Goal: Task Accomplishment & Management: Complete application form

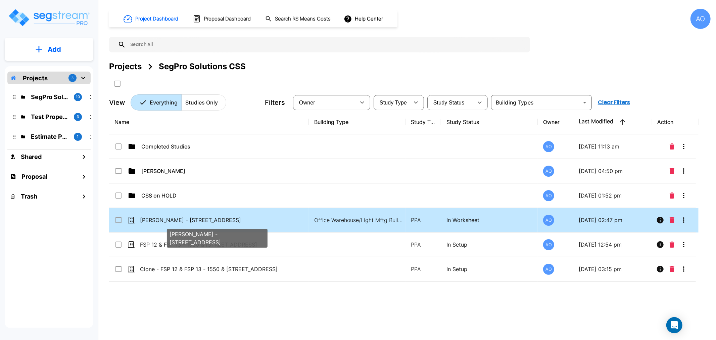
click at [182, 217] on p "[PERSON_NAME] - [STREET_ADDRESS]" at bounding box center [217, 220] width 154 height 8
checkbox input "true"
click at [182, 217] on p "[PERSON_NAME] - [STREET_ADDRESS]" at bounding box center [217, 220] width 154 height 8
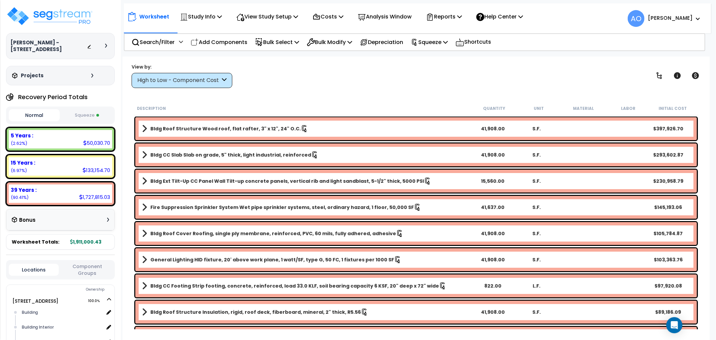
click at [299, 97] on div "Worksheet Study Info Study Setup Add Property Unit Template study Clone study AO" at bounding box center [416, 226] width 587 height 340
click at [25, 136] on b "5 Years :" at bounding box center [22, 135] width 22 height 7
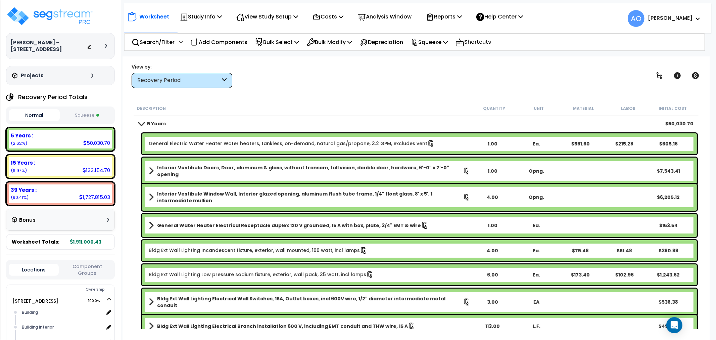
scroll to position [37, 0]
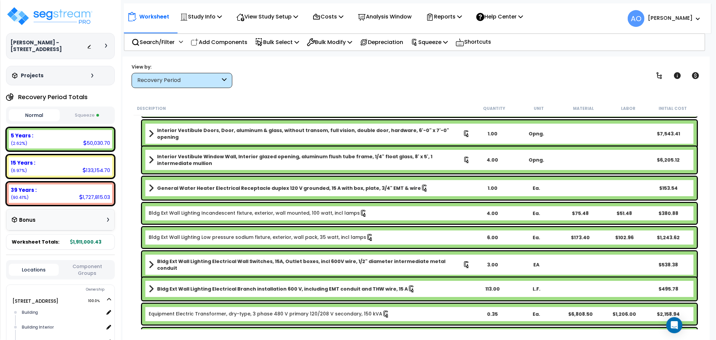
drag, startPoint x: 76, startPoint y: 111, endPoint x: 79, endPoint y: 114, distance: 4.7
click at [76, 111] on button "Squeeze" at bounding box center [86, 115] width 51 height 12
click at [215, 12] on p "Study Info" at bounding box center [201, 16] width 42 height 9
click at [261, 16] on p "View Study Setup" at bounding box center [267, 16] width 62 height 9
click at [271, 44] on link "View Questionnaire" at bounding box center [266, 45] width 66 height 13
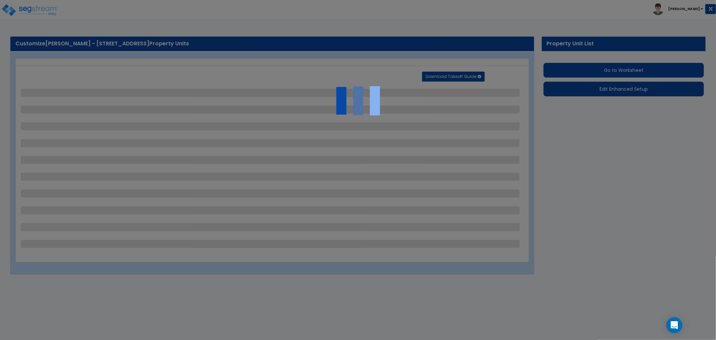
select select "2"
select select "1"
select select "4"
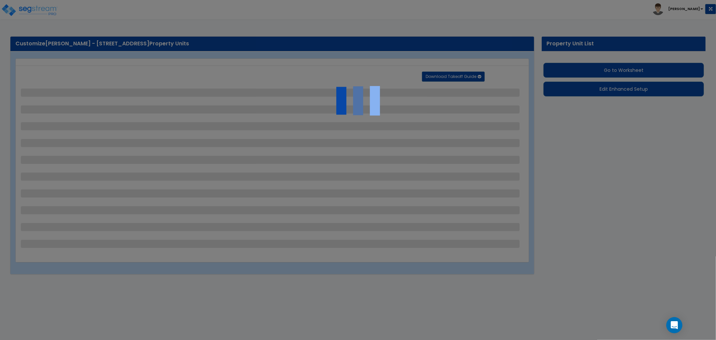
select select "2"
select select "1"
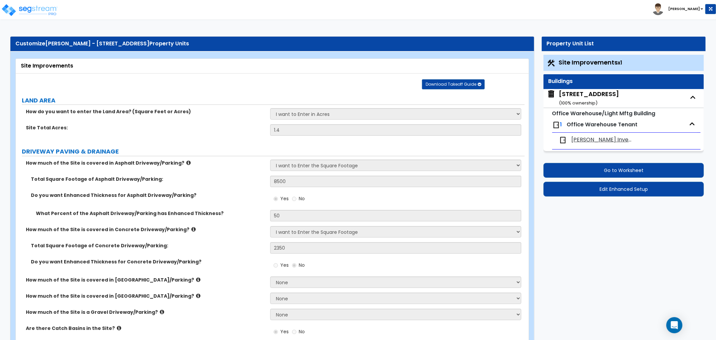
click at [253, 132] on div "Site Total Acres: 1.4" at bounding box center [270, 132] width 509 height 16
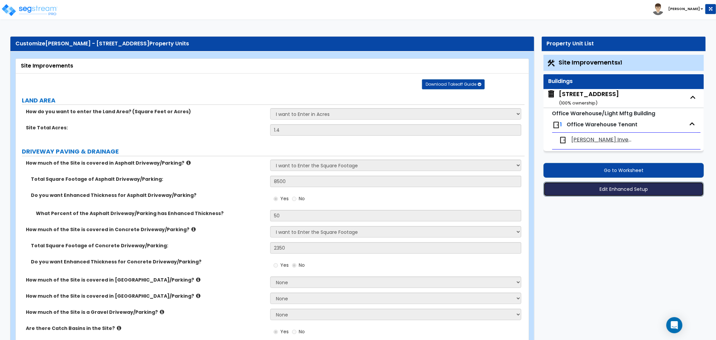
click at [610, 190] on button "Edit Enhanced Setup" at bounding box center [623, 189] width 160 height 15
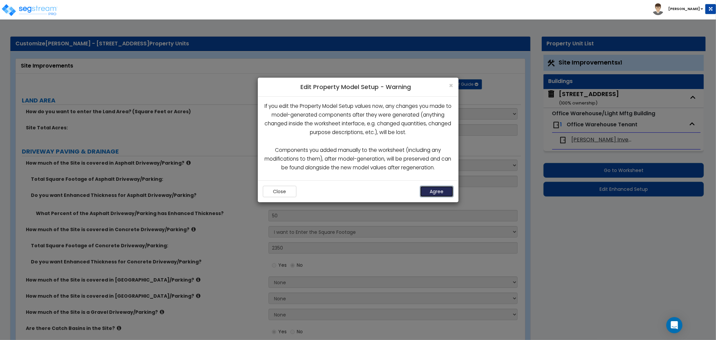
click at [434, 189] on button "Agree" at bounding box center [437, 191] width 34 height 11
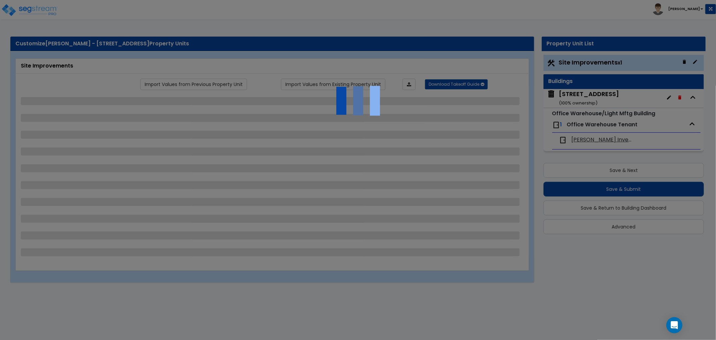
select select "2"
select select "1"
select select "4"
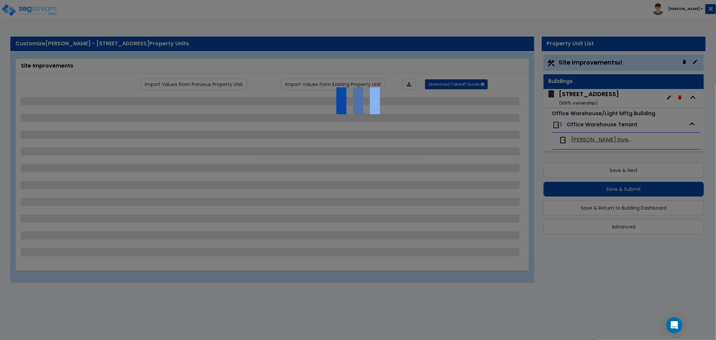
select select "2"
select select "1"
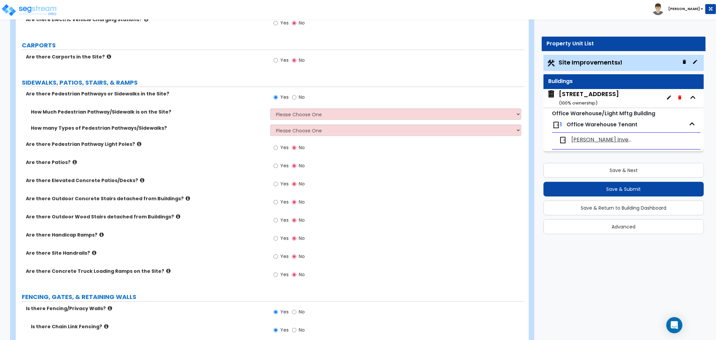
scroll to position [559, 0]
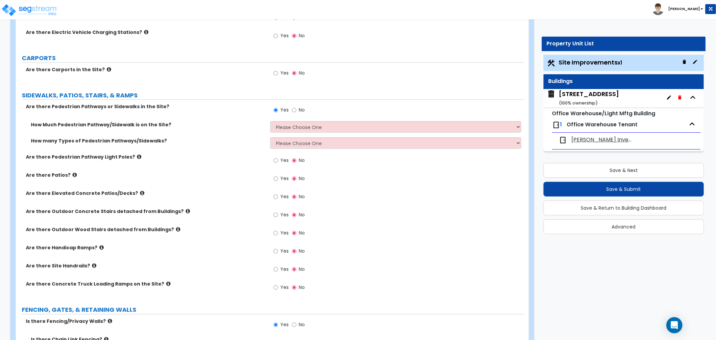
click at [213, 128] on label "How Much Pedestrian Pathway/Sidewalk is on the Site?" at bounding box center [148, 124] width 234 height 7
click at [286, 127] on select "Please Choose One I Don't Know, Please Estimate For Me Enter Linear Footage" at bounding box center [395, 126] width 251 height 11
select select "2"
click at [270, 121] on select "Please Choose One I Don't Know, Please Estimate For Me Enter Linear Footage" at bounding box center [395, 126] width 251 height 11
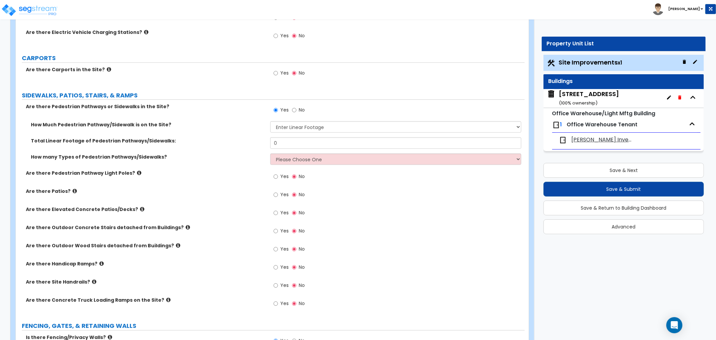
click at [192, 189] on label "Are there Patios?" at bounding box center [145, 191] width 239 height 7
click at [285, 163] on select "Please Choose One 1 2 3" at bounding box center [395, 158] width 251 height 11
select select "1"
click at [270, 153] on select "Please Choose One 1 2 3" at bounding box center [395, 158] width 251 height 11
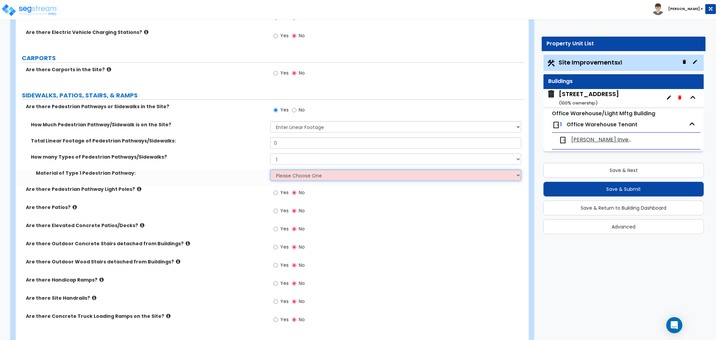
click at [291, 176] on select "Please Choose One Bare Concrete Stamped Concrete Brick Pavers Stone Pavers Wood…" at bounding box center [395, 174] width 251 height 11
select select "1"
click at [270, 169] on select "Please Choose One Bare Concrete Stamped Concrete Brick Pavers Stone Pavers Wood…" at bounding box center [395, 174] width 251 height 11
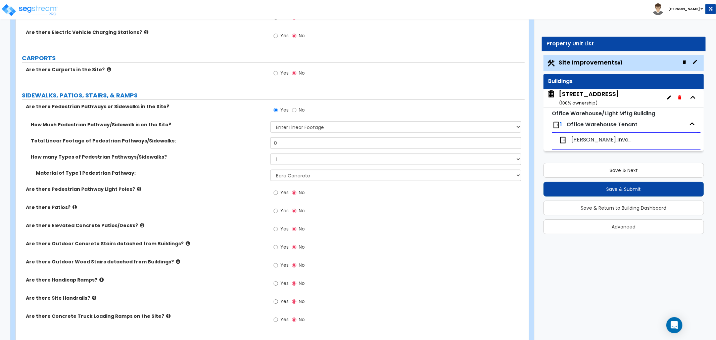
click at [253, 194] on div "Are there Pedestrian Pathway Light Poles? Yes No" at bounding box center [270, 195] width 509 height 18
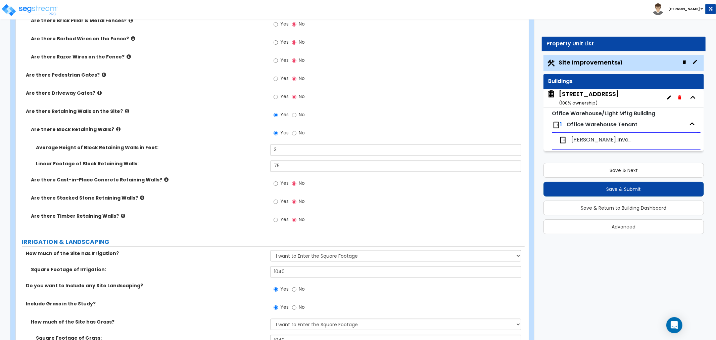
scroll to position [1081, 0]
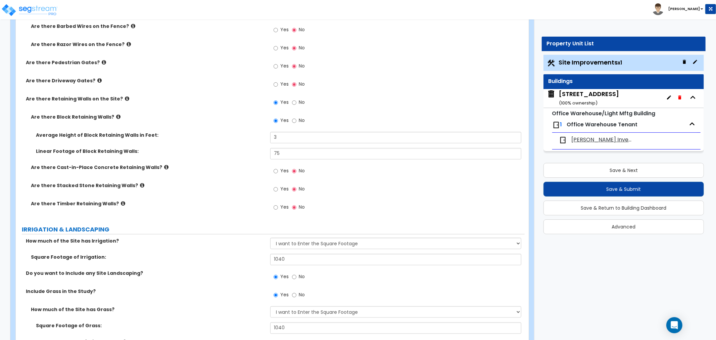
click at [164, 166] on icon at bounding box center [166, 166] width 4 height 5
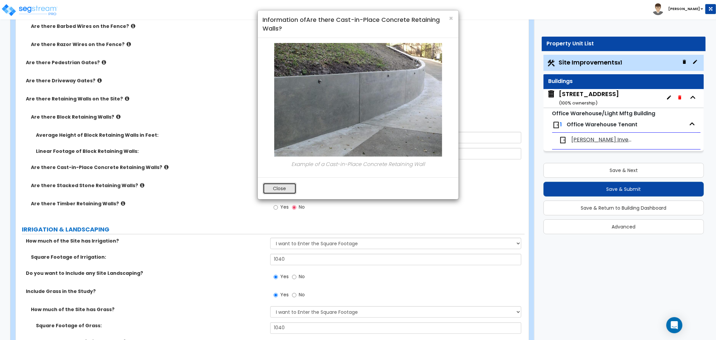
click at [267, 188] on button "Close" at bounding box center [280, 188] width 34 height 11
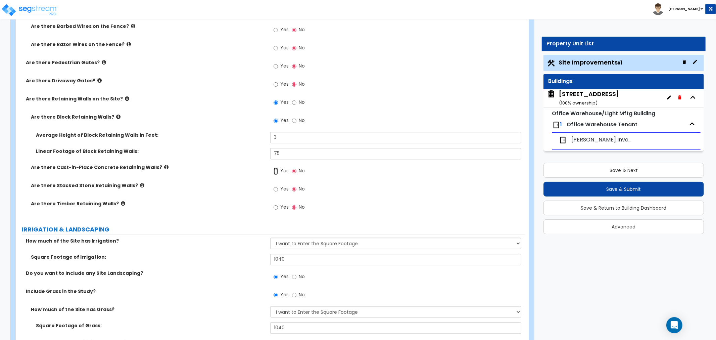
click at [275, 172] on input "Yes" at bounding box center [276, 170] width 4 height 7
radio input "true"
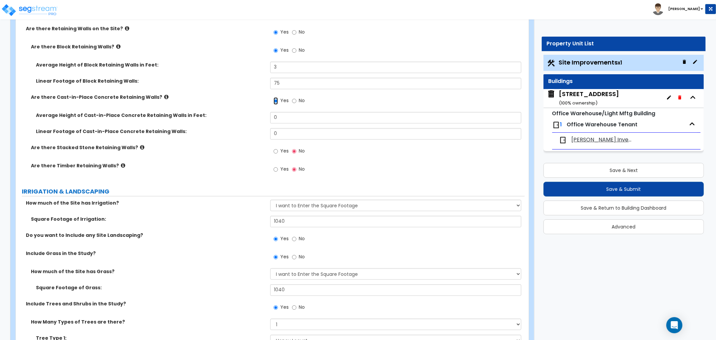
scroll to position [1156, 0]
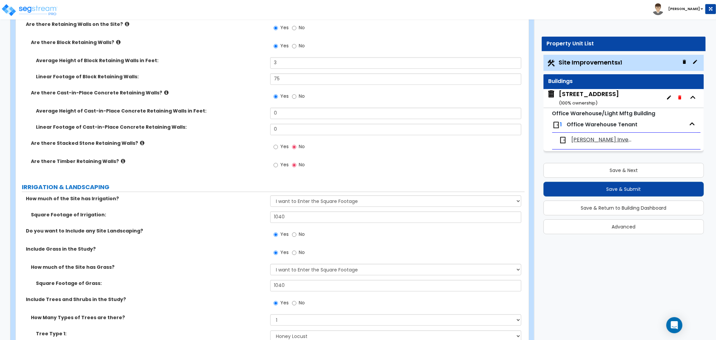
click at [242, 198] on label "How much of the Site has Irrigation?" at bounding box center [145, 198] width 239 height 7
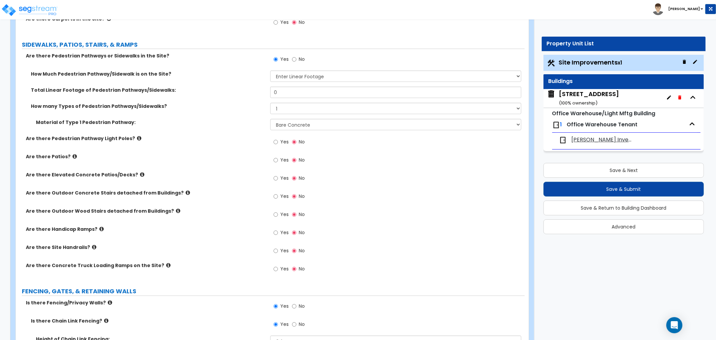
scroll to position [596, 0]
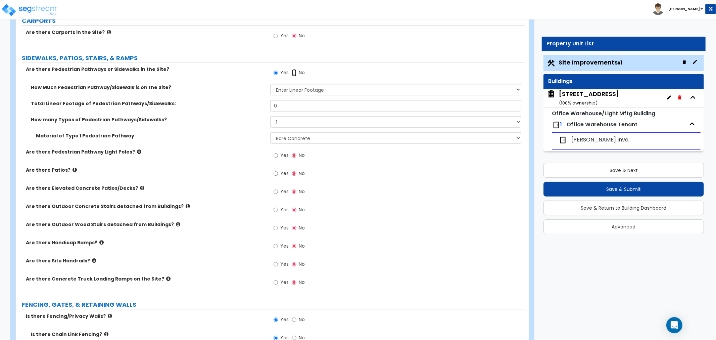
click at [294, 72] on input "No" at bounding box center [294, 72] width 4 height 7
radio input "false"
radio input "true"
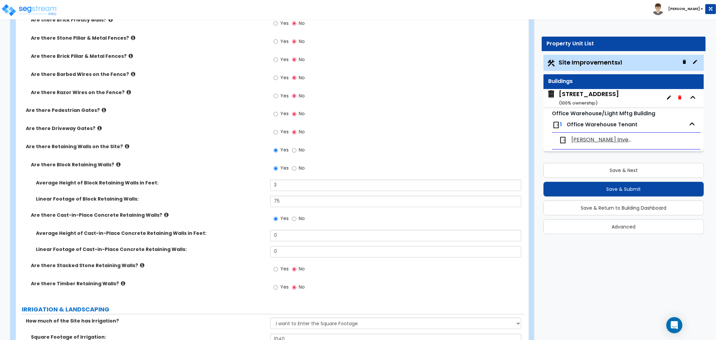
scroll to position [969, 0]
drag, startPoint x: 286, startPoint y: 202, endPoint x: 254, endPoint y: 199, distance: 32.0
click at [254, 199] on div "Linear Footage of Block Retaining Walls: 75" at bounding box center [270, 203] width 509 height 16
type input "40"
click at [255, 192] on div "Average Height of Block Retaining Walls in Feet: 3" at bounding box center [270, 187] width 509 height 16
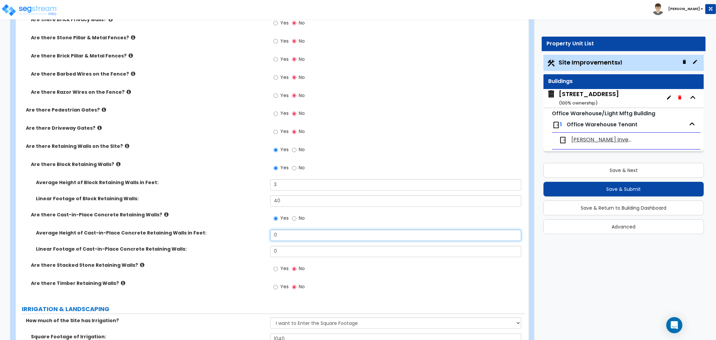
click at [293, 236] on input "0" at bounding box center [395, 235] width 251 height 11
drag, startPoint x: 260, startPoint y: 232, endPoint x: 229, endPoint y: 234, distance: 31.7
click at [231, 231] on div "Average Height of Cast-in-Place Concrete Retaining Walls in Feet: 0" at bounding box center [270, 238] width 509 height 16
type input "4"
drag, startPoint x: 271, startPoint y: 249, endPoint x: 269, endPoint y: 255, distance: 5.9
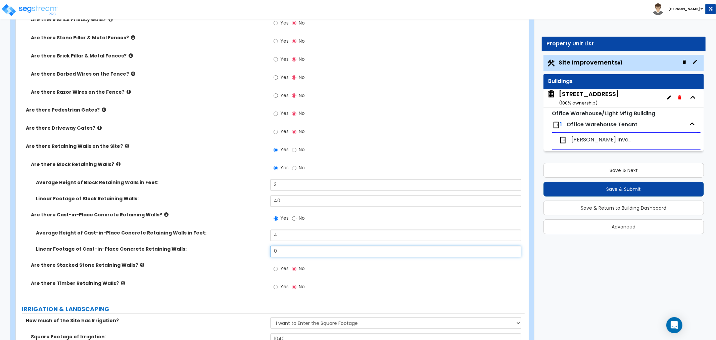
click at [270, 249] on input "0" at bounding box center [395, 251] width 251 height 11
type input "75"
drag, startPoint x: 283, startPoint y: 233, endPoint x: 240, endPoint y: 233, distance: 43.0
click at [240, 230] on div "Average Height of Cast-in-Place Concrete Retaining Walls in Feet: 4" at bounding box center [270, 238] width 509 height 16
type input "3"
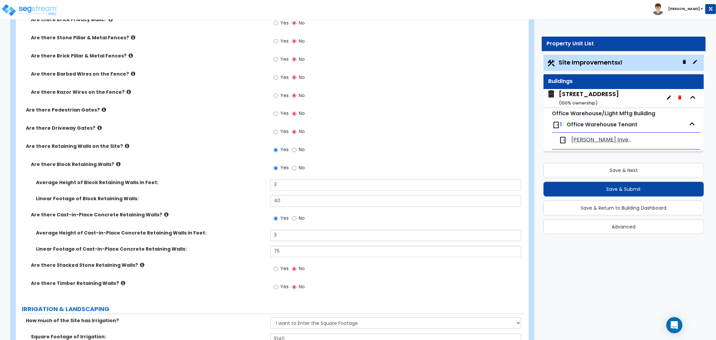
click at [224, 233] on label "Average Height of Cast-in-Place Concrete Retaining Walls in Feet:" at bounding box center [150, 233] width 229 height 7
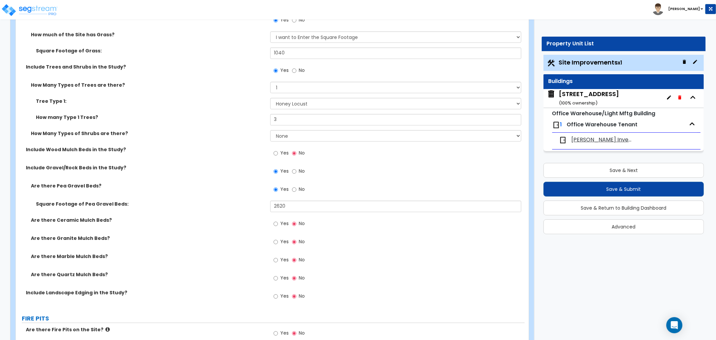
scroll to position [1343, 0]
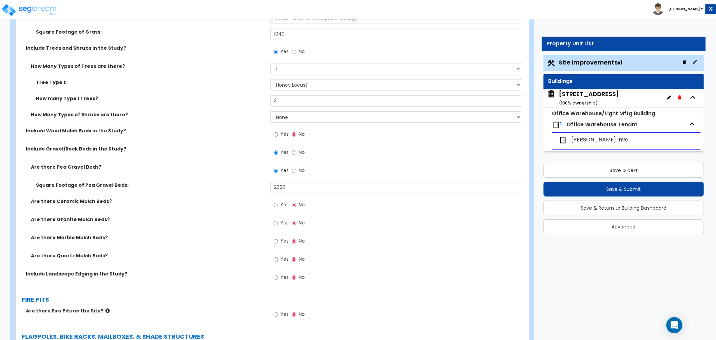
click at [142, 185] on label "Square Footage of Pea Gravel Beds:" at bounding box center [150, 185] width 229 height 7
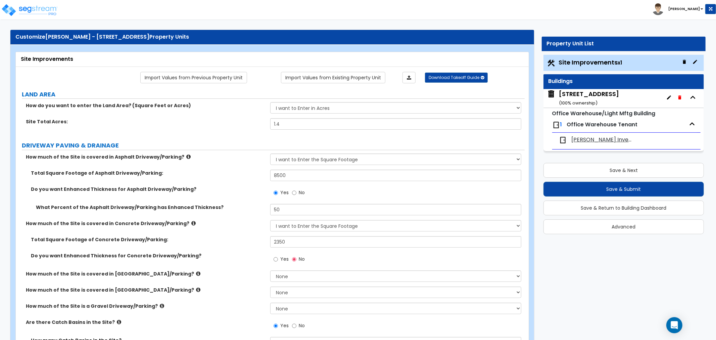
scroll to position [0, 0]
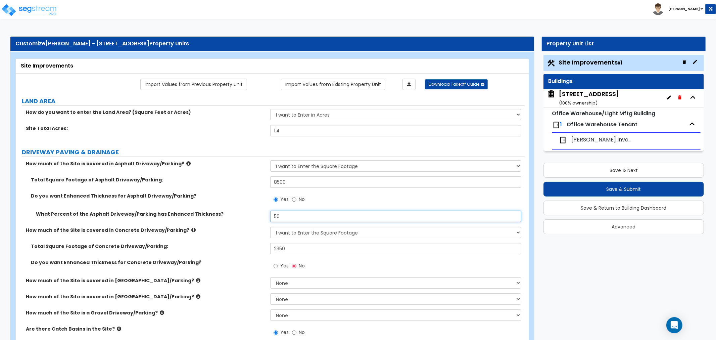
click at [274, 213] on input "50" at bounding box center [395, 215] width 251 height 11
drag, startPoint x: 297, startPoint y: 217, endPoint x: 241, endPoint y: 213, distance: 56.2
click at [241, 213] on div "What Percent of the Asphalt Driveway/Parking has Enhanced Thickness? 50" at bounding box center [270, 218] width 509 height 16
type input "100"
click at [232, 247] on label "Total Square Footage of Concrete Driveway/Parking:" at bounding box center [148, 246] width 234 height 7
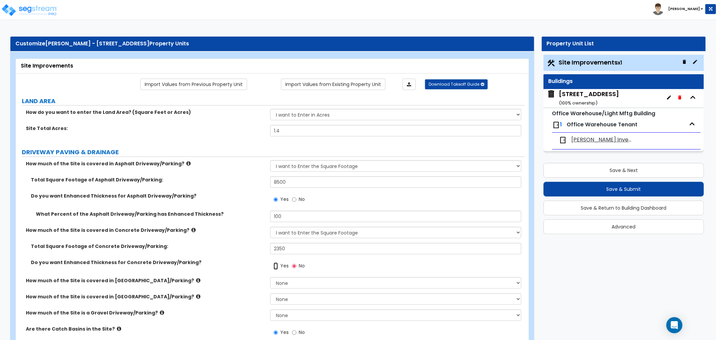
click at [276, 266] on input "Yes" at bounding box center [276, 265] width 4 height 7
radio input "true"
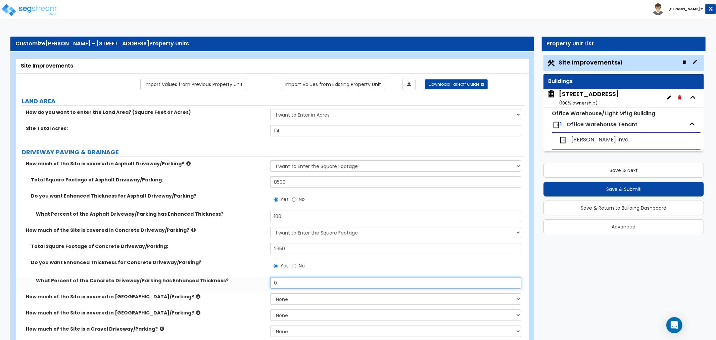
click at [288, 278] on input "0" at bounding box center [395, 282] width 251 height 11
drag, startPoint x: 257, startPoint y: 277, endPoint x: 226, endPoint y: 276, distance: 31.2
click at [226, 276] on div "Total Square Footage of Concrete Driveway/Parking: 2350 Do you want Enhanced Th…" at bounding box center [270, 268] width 499 height 50
type input "50"
click at [226, 296] on label "How much of the Site is covered in Brick Driveway/Parking?" at bounding box center [145, 296] width 239 height 7
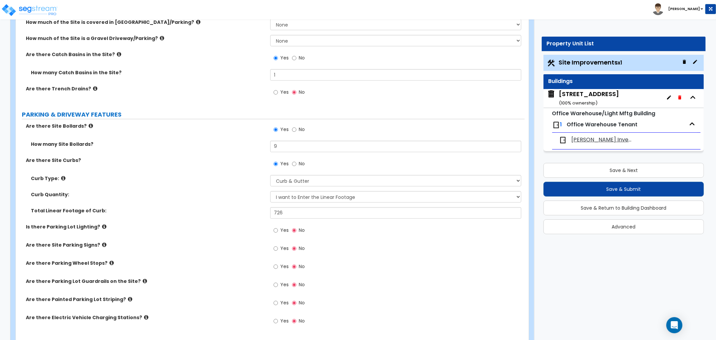
scroll to position [336, 0]
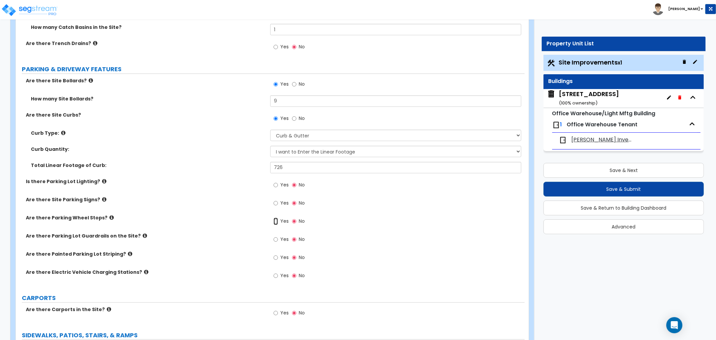
click at [276, 222] on input "Yes" at bounding box center [276, 220] width 4 height 7
radio input "true"
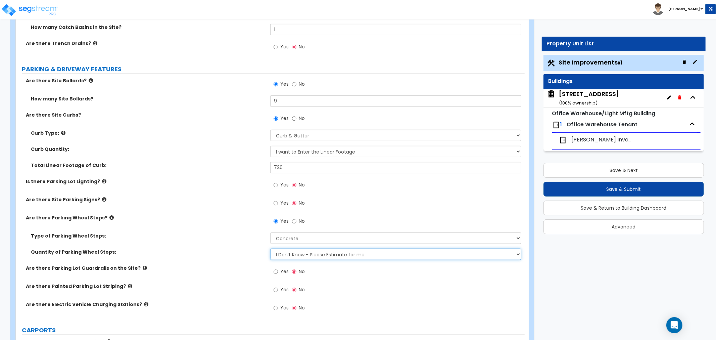
click at [296, 253] on select "I Don’t Know - Please Estimate for me I Want to Enter the Number of Wheel Stops" at bounding box center [395, 253] width 251 height 11
select select "1"
click at [270, 248] on select "I Don’t Know - Please Estimate for me I Want to Enter the Number of Wheel Stops" at bounding box center [395, 253] width 251 height 11
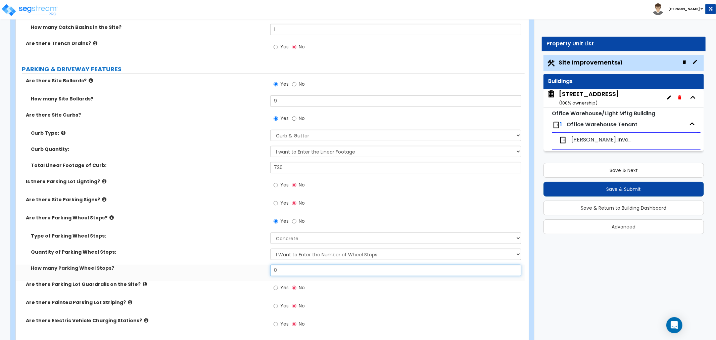
drag, startPoint x: 289, startPoint y: 269, endPoint x: 255, endPoint y: 269, distance: 33.6
click at [255, 269] on div "How many Parking Wheel Stops? 0" at bounding box center [270, 272] width 509 height 16
type input "3"
click at [244, 274] on div "How many Parking Wheel Stops? 3" at bounding box center [270, 272] width 509 height 16
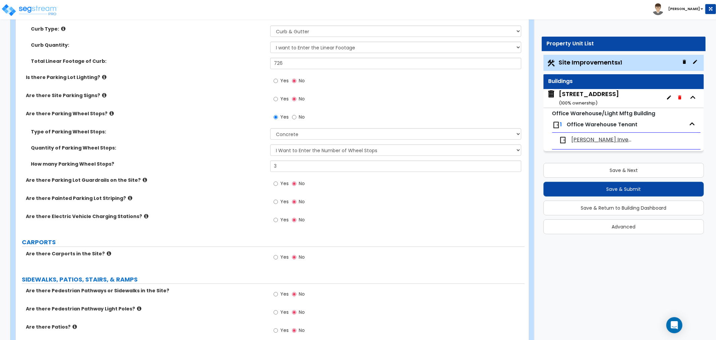
scroll to position [485, 0]
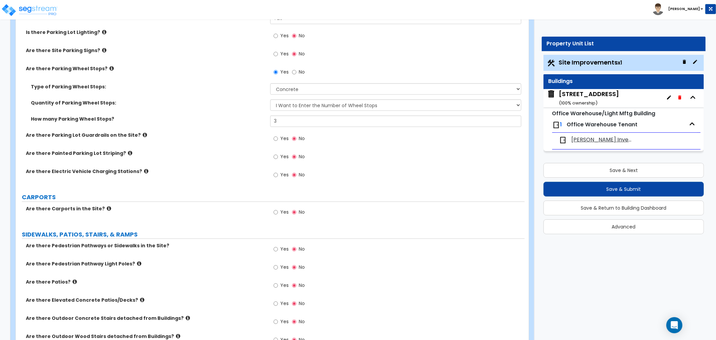
click at [217, 185] on div "Are there Electric Vehicle Charging Stations? Yes No" at bounding box center [270, 177] width 509 height 18
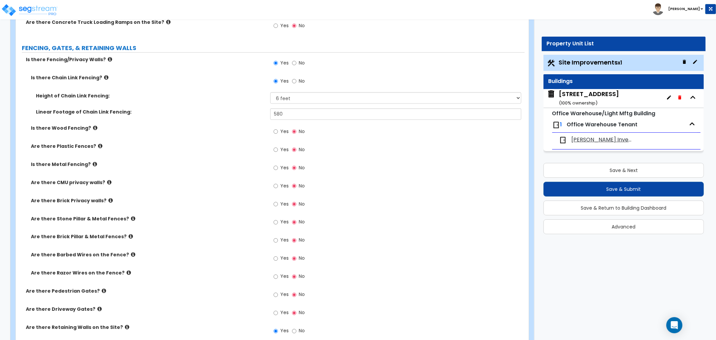
scroll to position [858, 0]
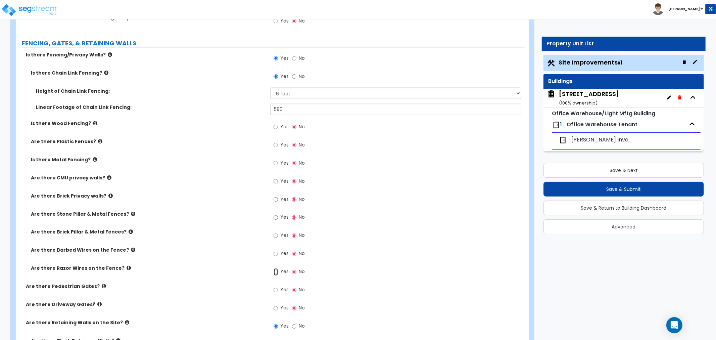
click at [276, 272] on input "Yes" at bounding box center [276, 271] width 4 height 7
radio input "true"
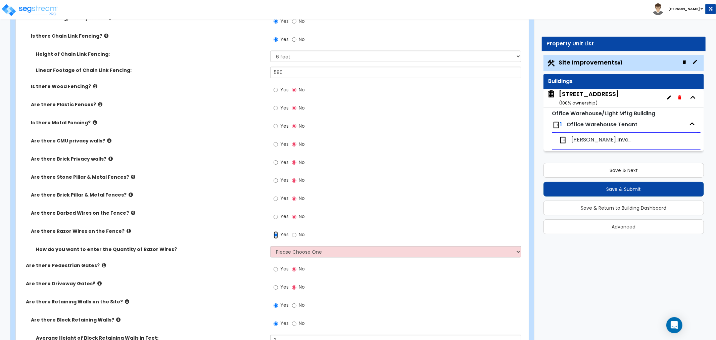
scroll to position [895, 0]
click at [281, 251] on select "Please Choose One Enter Linear Footage Enter Percentage I Don't Know - Please e…" at bounding box center [395, 251] width 251 height 11
select select "1"
click at [270, 246] on select "Please Choose One Enter Linear Footage Enter Percentage I Don't Know - Please e…" at bounding box center [395, 251] width 251 height 11
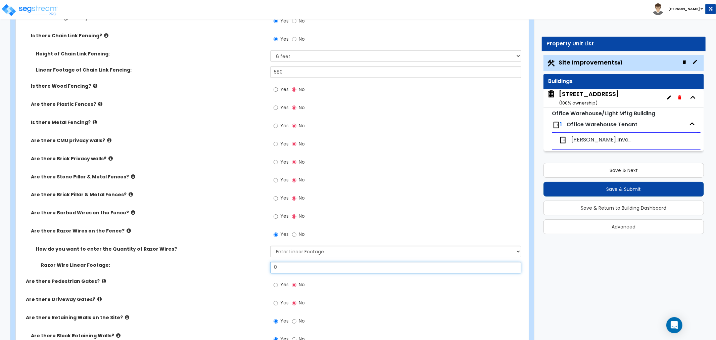
click at [295, 266] on input "0" at bounding box center [395, 267] width 251 height 11
drag, startPoint x: 295, startPoint y: 267, endPoint x: 265, endPoint y: 265, distance: 29.6
click at [265, 265] on div "Razor Wire Linear Footage: 0" at bounding box center [270, 270] width 509 height 16
type input "250"
click at [232, 284] on div "Are there Pedestrian Gates? Yes No" at bounding box center [270, 287] width 509 height 18
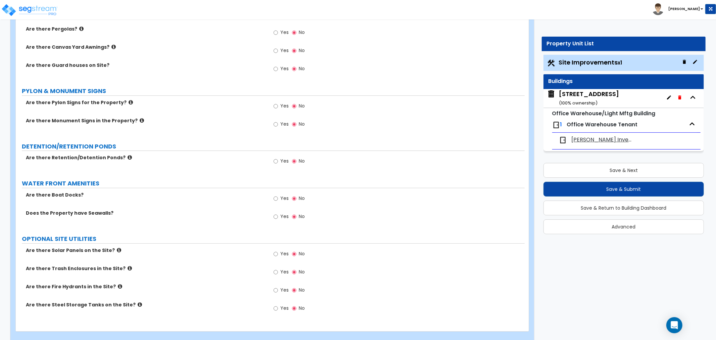
scroll to position [1822, 0]
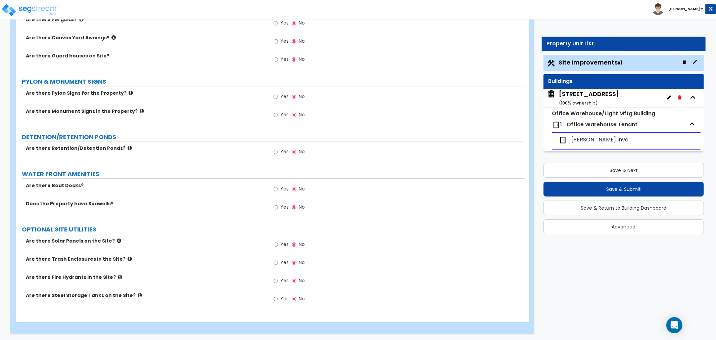
click at [181, 201] on label "Does the Property have Seawalls?" at bounding box center [145, 203] width 239 height 7
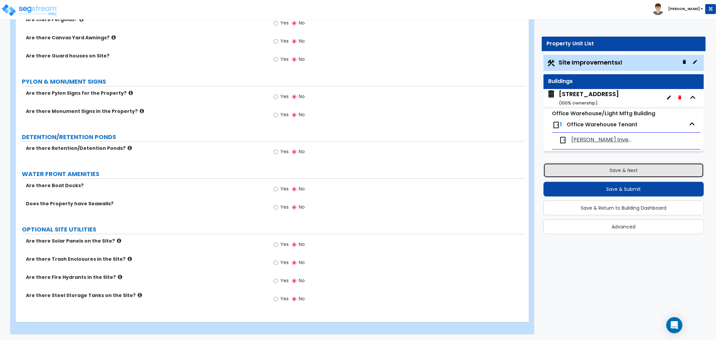
click at [598, 169] on button "Save & Next" at bounding box center [623, 170] width 160 height 15
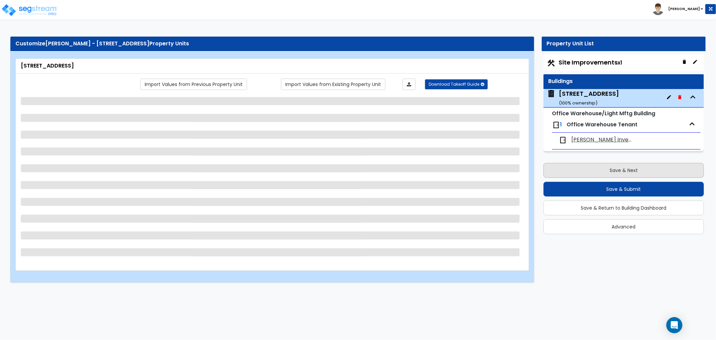
scroll to position [0, 0]
select select "2"
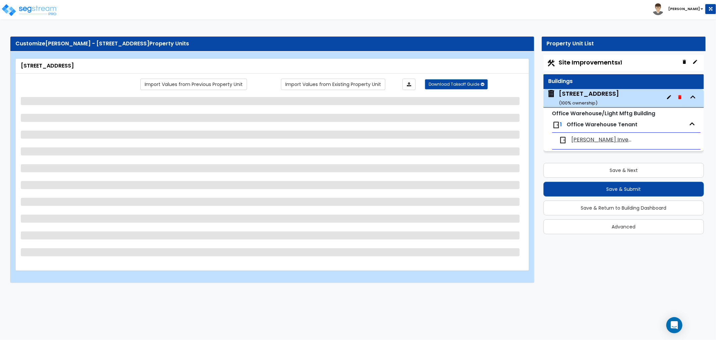
select select "2"
select select "3"
select select "2"
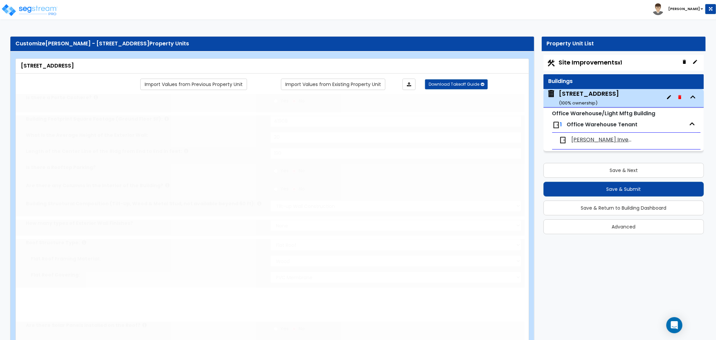
radio input "true"
select select "2"
type input "12"
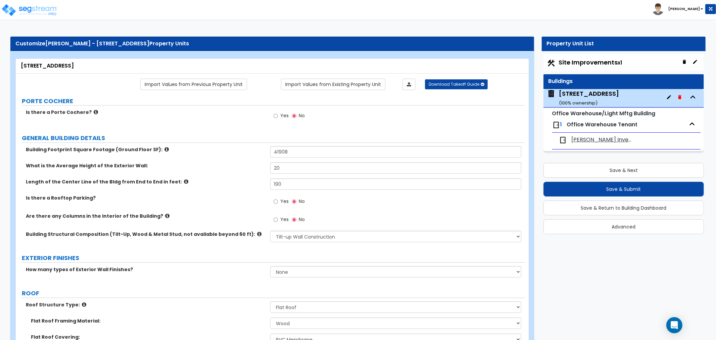
click at [219, 176] on div "What is the Average Height of the Exterior Wall: 20" at bounding box center [270, 170] width 509 height 16
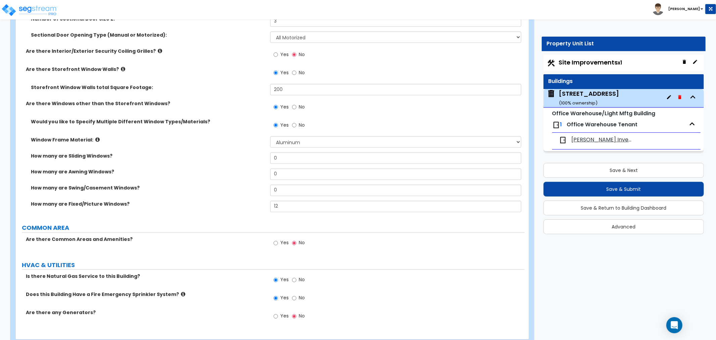
scroll to position [932, 0]
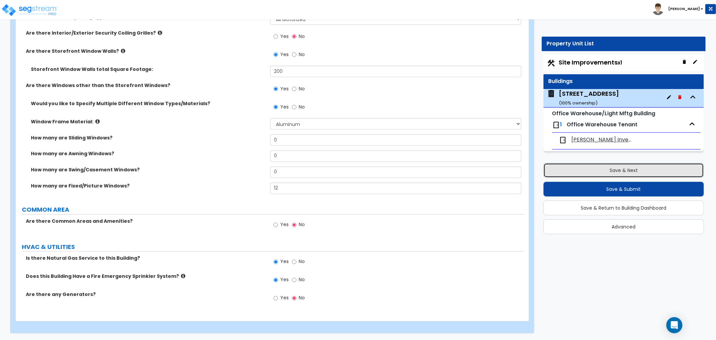
click at [622, 172] on button "Save & Next" at bounding box center [623, 170] width 160 height 15
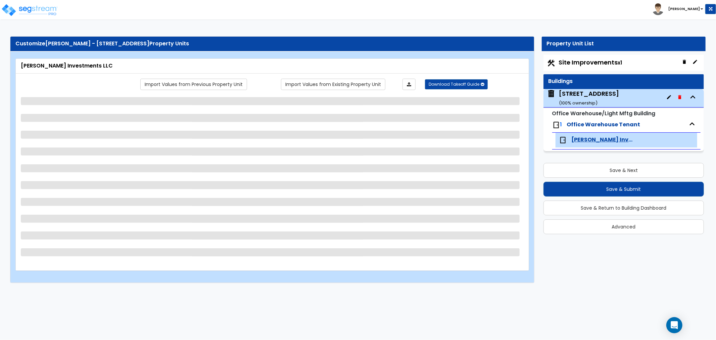
select select "1"
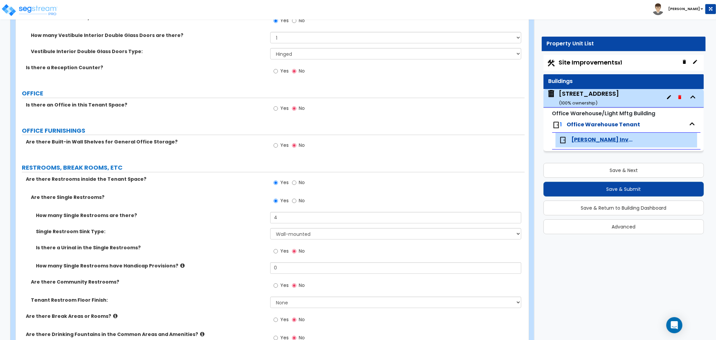
scroll to position [186, 0]
click at [276, 107] on input "Yes" at bounding box center [276, 107] width 4 height 7
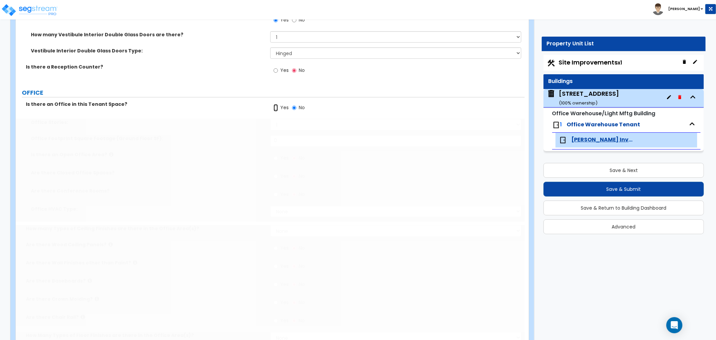
radio input "true"
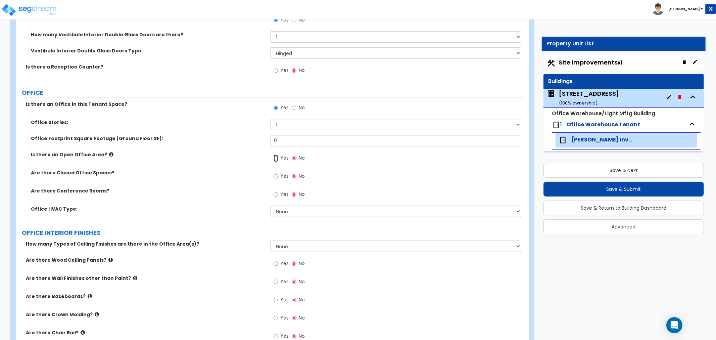
click at [275, 159] on input "Yes" at bounding box center [276, 157] width 4 height 7
radio input "true"
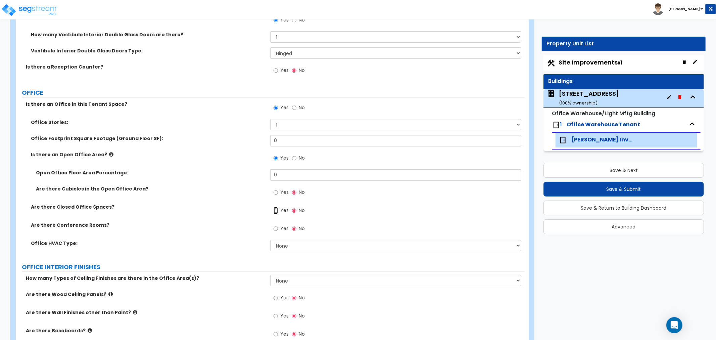
click at [276, 210] on input "Yes" at bounding box center [276, 210] width 4 height 7
radio input "true"
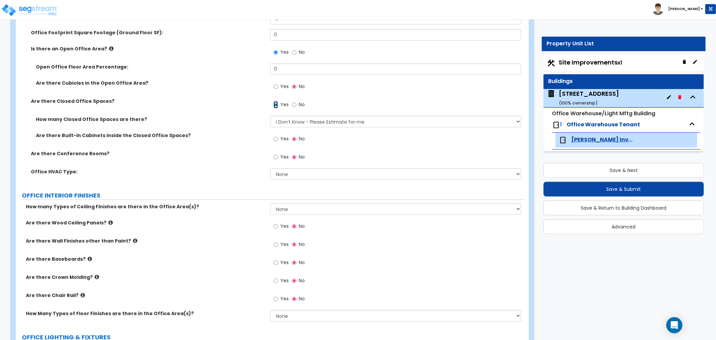
scroll to position [298, 0]
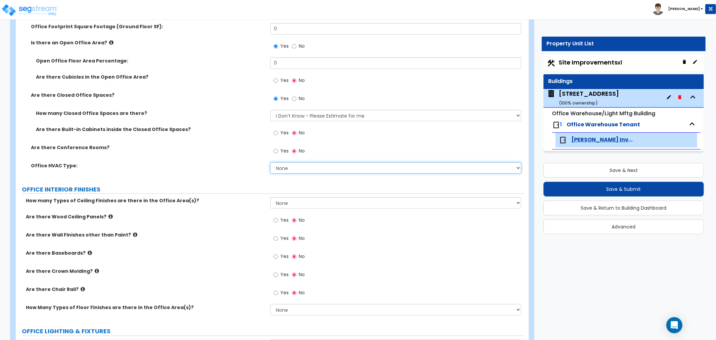
click at [280, 167] on select "None Rooftop Unit Furnace-Condenser Forced Air Split Heating/Cooling Systems He…" at bounding box center [395, 167] width 251 height 11
select select "1"
click at [270, 162] on select "None Rooftop Unit Furnace-Condenser Forced Air Split Heating/Cooling Systems He…" at bounding box center [395, 167] width 251 height 11
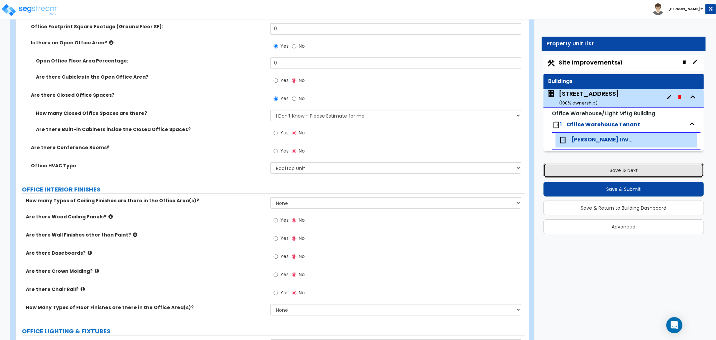
drag, startPoint x: 602, startPoint y: 172, endPoint x: 607, endPoint y: 138, distance: 34.3
click at [602, 172] on button "Save & Next" at bounding box center [623, 170] width 160 height 15
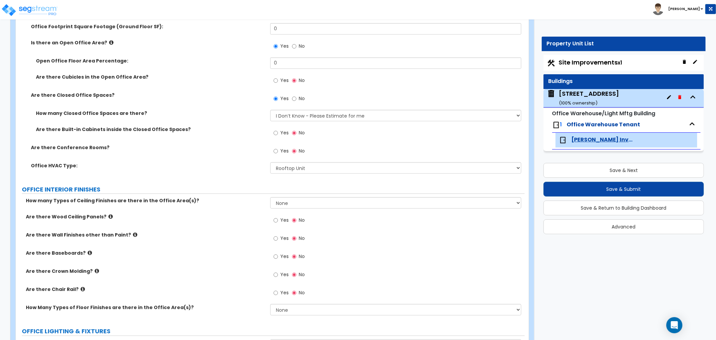
select select "2"
select select "1"
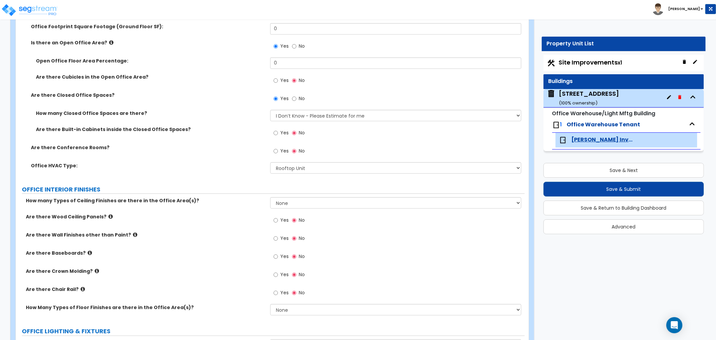
select select "4"
select select "1"
select select "2"
select select "1"
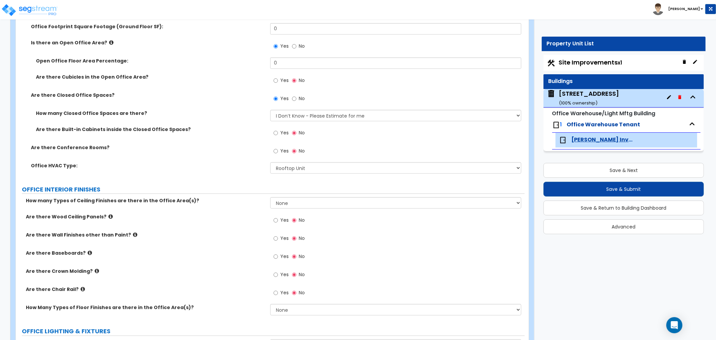
select select "1"
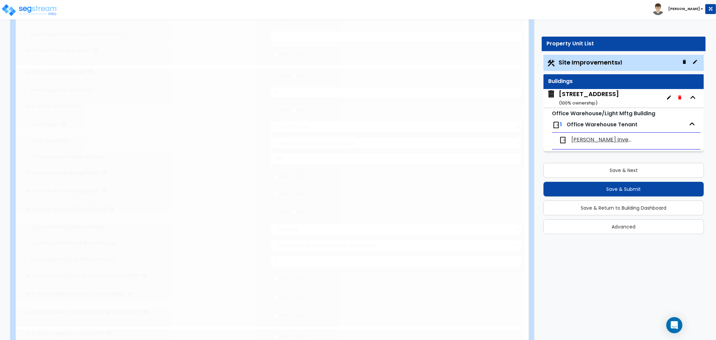
scroll to position [0, 0]
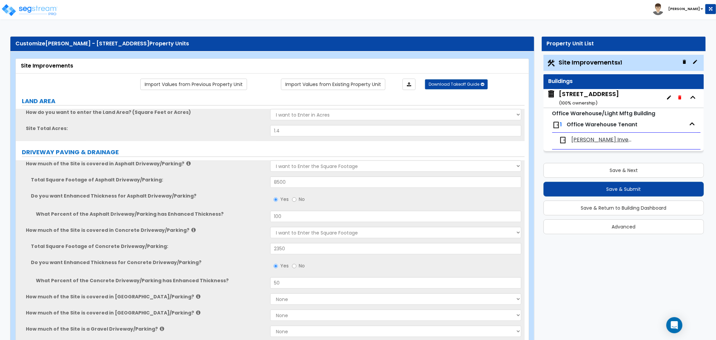
click at [596, 96] on div "1122 South 2475 West ( 100 % ownership)" at bounding box center [589, 98] width 60 height 17
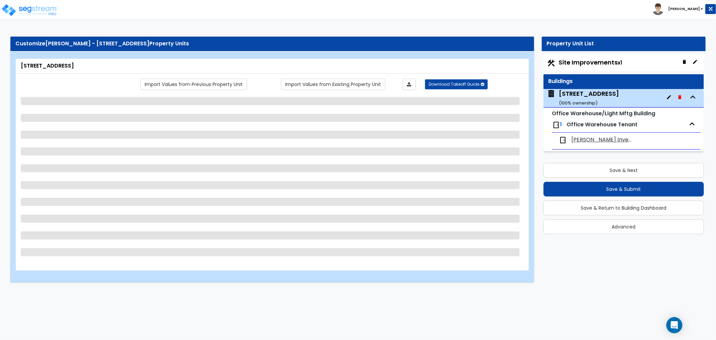
select select "2"
select select "1"
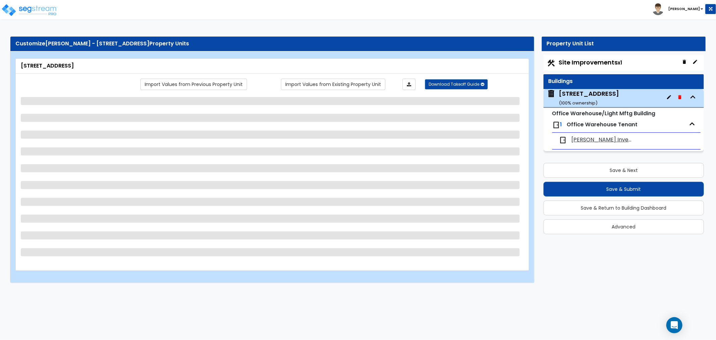
select select "4"
select select "1"
select select "2"
select select "1"
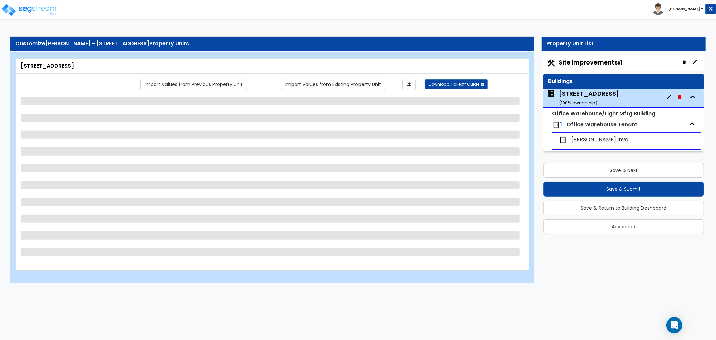
select select "1"
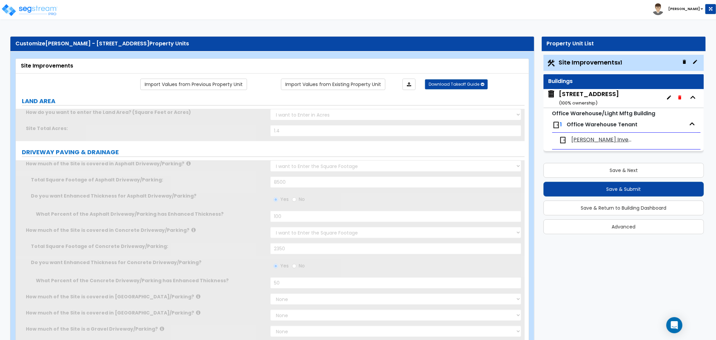
select select "2"
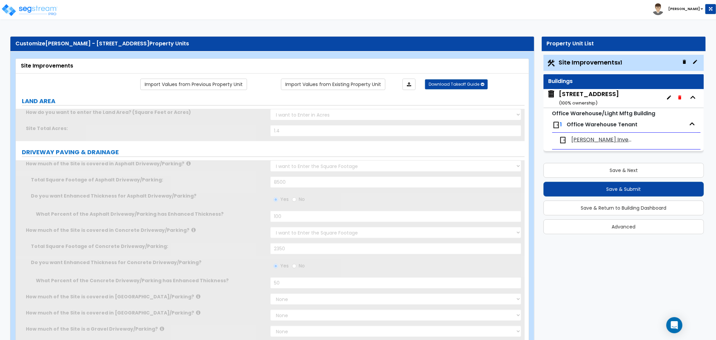
select select "2"
select select "3"
select select "2"
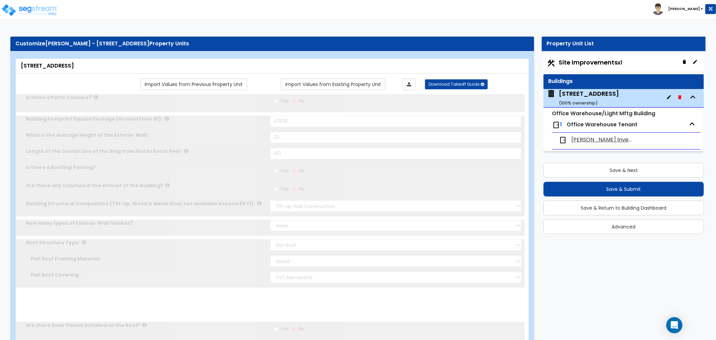
radio input "true"
select select "2"
type input "12"
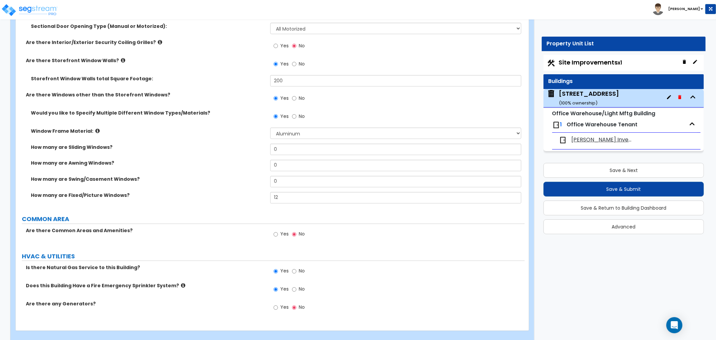
scroll to position [932, 0]
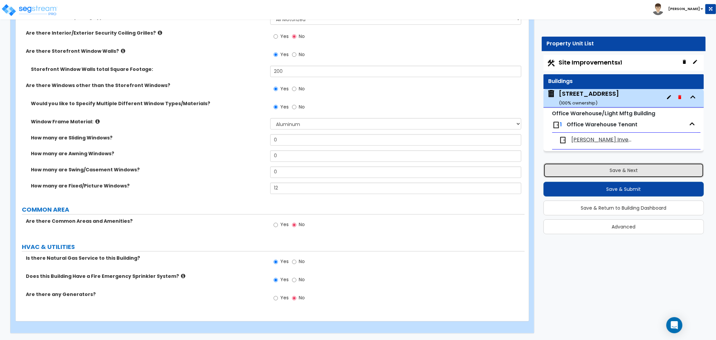
click at [596, 173] on button "Save & Next" at bounding box center [623, 170] width 160 height 15
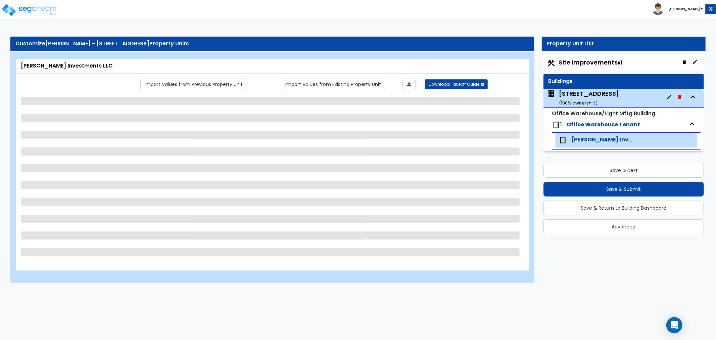
select select "1"
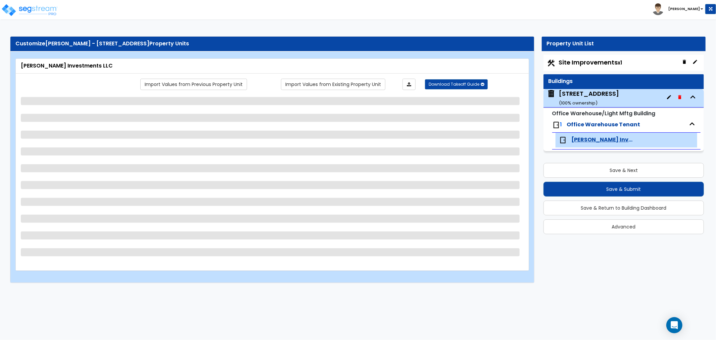
select select "1"
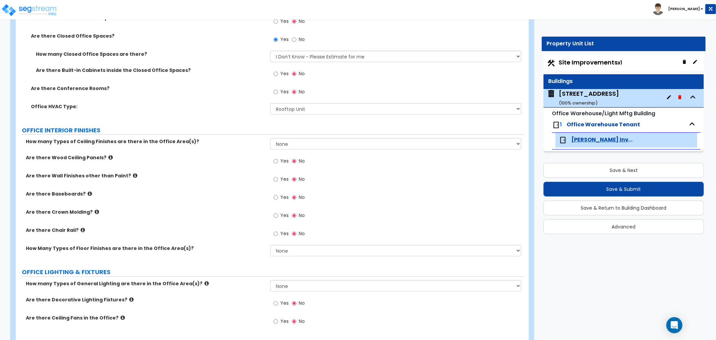
scroll to position [373, 0]
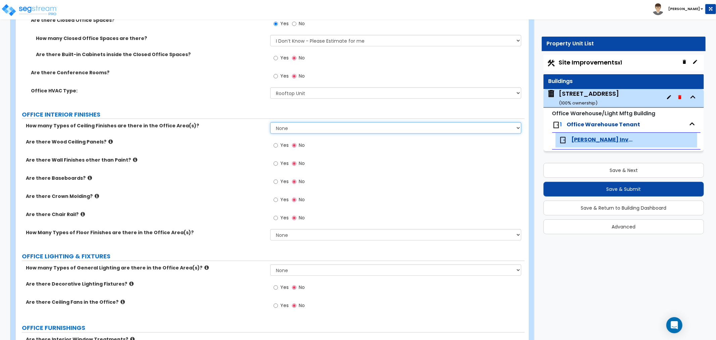
click at [280, 130] on select "None 1 2 3" at bounding box center [395, 127] width 251 height 11
select select "1"
click at [270, 122] on select "None 1 2 3" at bounding box center [395, 127] width 251 height 11
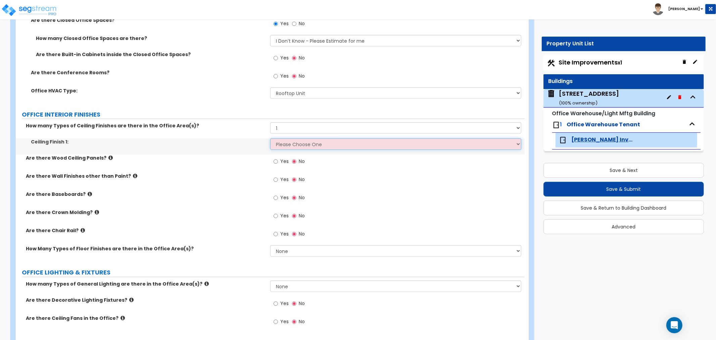
click at [294, 147] on select "Please Choose One Drop Ceiling Open Ceiling Drywall Ceiling" at bounding box center [395, 143] width 251 height 11
select select "1"
click at [270, 138] on select "Please Choose One Drop Ceiling Open Ceiling Drywall Ceiling" at bounding box center [395, 143] width 251 height 11
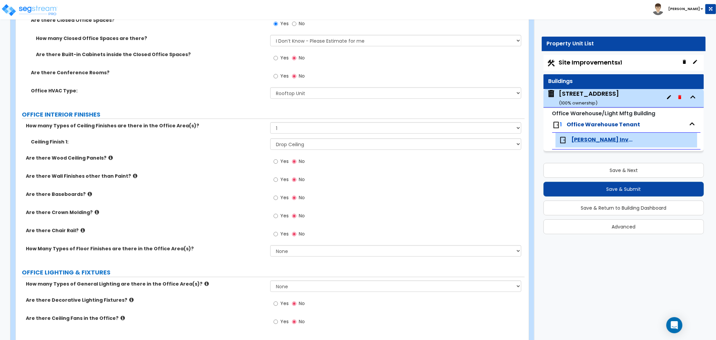
click at [240, 175] on label "Are there Wall Finishes other than Paint?" at bounding box center [145, 176] width 239 height 7
click at [274, 196] on input "Yes" at bounding box center [276, 197] width 4 height 7
radio input "true"
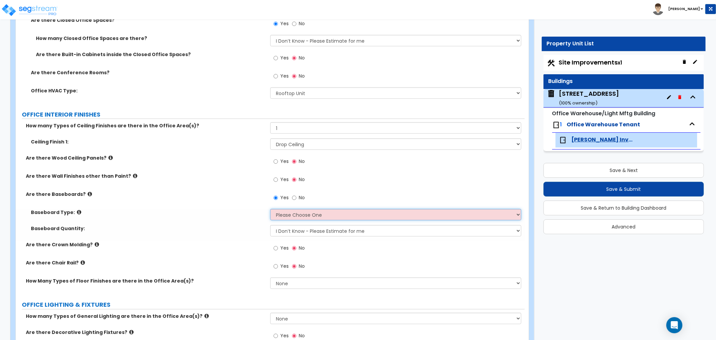
click at [313, 213] on select "Please Choose One Wood Vinyl Carpet Tile" at bounding box center [395, 214] width 251 height 11
select select "2"
click at [270, 209] on select "Please Choose One Wood Vinyl Carpet Tile" at bounding box center [395, 214] width 251 height 11
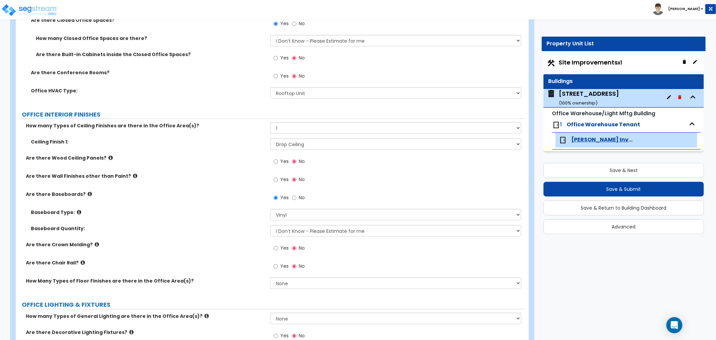
click at [244, 251] on div "Are there Crown Molding? Yes No" at bounding box center [270, 250] width 509 height 18
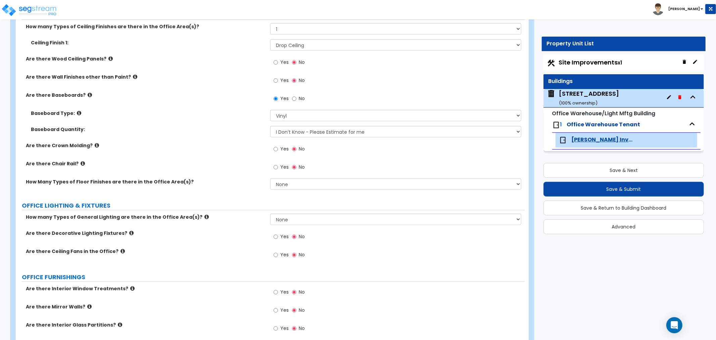
scroll to position [485, 0]
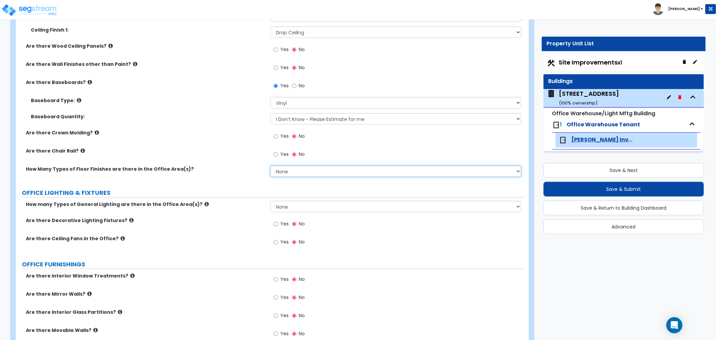
click at [284, 174] on select "None 1 2 3" at bounding box center [395, 170] width 251 height 11
select select "1"
click at [270, 165] on select "None 1 2 3" at bounding box center [395, 170] width 251 height 11
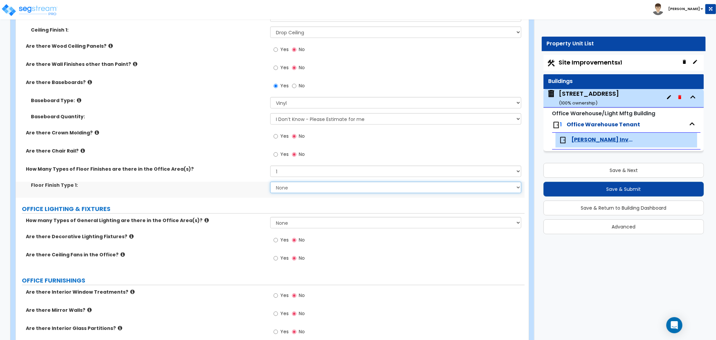
click at [290, 190] on select "None Tile Flooring Hardwood Flooring Resilient Laminate Flooring VCT Flooring S…" at bounding box center [395, 187] width 251 height 11
select select "7"
click at [270, 182] on select "None Tile Flooring Hardwood Flooring Resilient Laminate Flooring VCT Flooring S…" at bounding box center [395, 187] width 251 height 11
click at [280, 224] on select "None 1 2 3" at bounding box center [395, 222] width 251 height 11
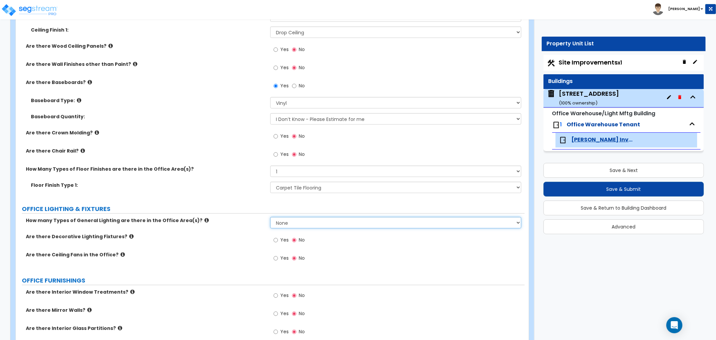
select select "1"
click at [270, 217] on select "None 1 2 3" at bounding box center [395, 222] width 251 height 11
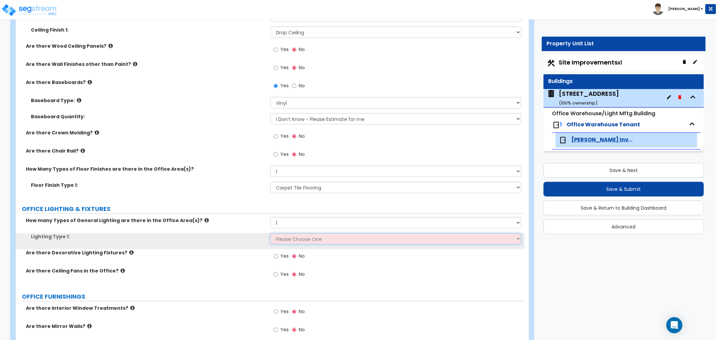
click at [297, 238] on select "Please Choose One LED Surface-Mounted LED Recessed Fluorescent Surface-Mounted …" at bounding box center [395, 238] width 251 height 11
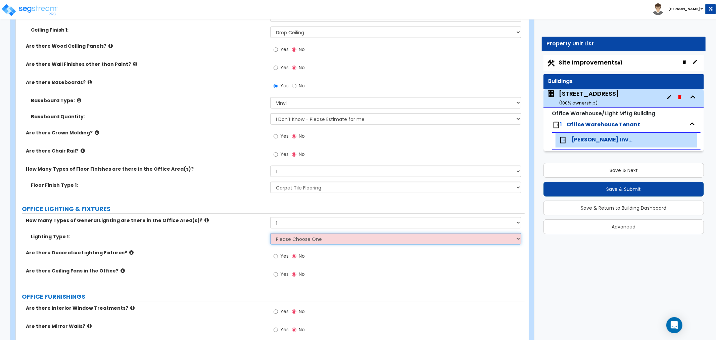
select select "2"
click at [270, 233] on select "Please Choose One LED Surface-Mounted LED Recessed Fluorescent Surface-Mounted …" at bounding box center [395, 238] width 251 height 11
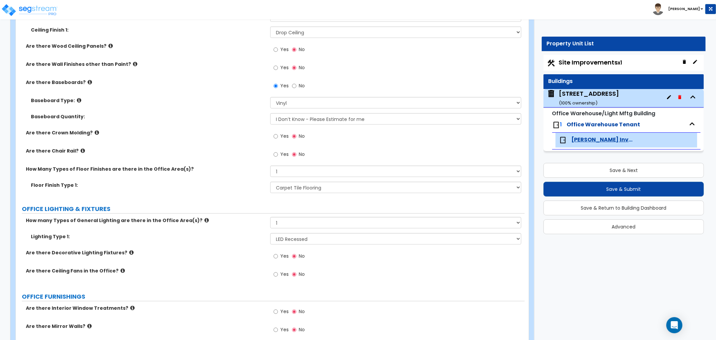
click at [251, 258] on div "Are there Decorative Lighting Fixtures? Yes No" at bounding box center [270, 258] width 509 height 18
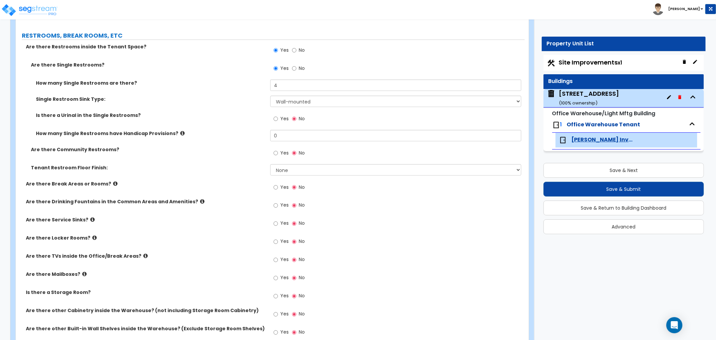
scroll to position [932, 0]
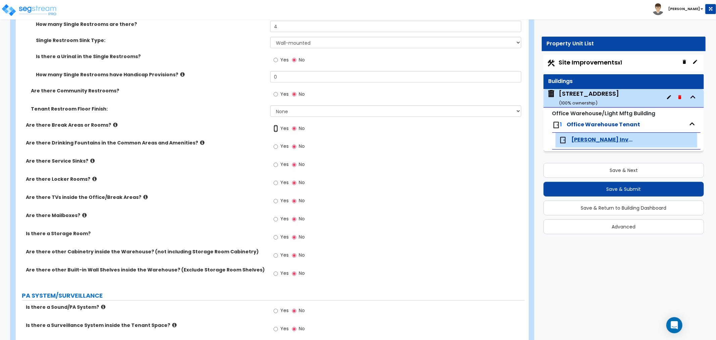
click at [276, 130] on input "Yes" at bounding box center [276, 128] width 4 height 7
radio input "true"
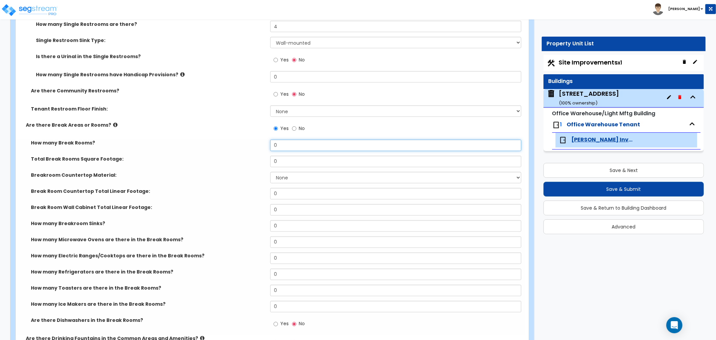
click at [291, 147] on input "0" at bounding box center [395, 145] width 251 height 11
drag, startPoint x: 291, startPoint y: 148, endPoint x: 257, endPoint y: 147, distance: 33.9
click at [257, 147] on div "How many Break Rooms? 0" at bounding box center [270, 148] width 509 height 16
type input "1"
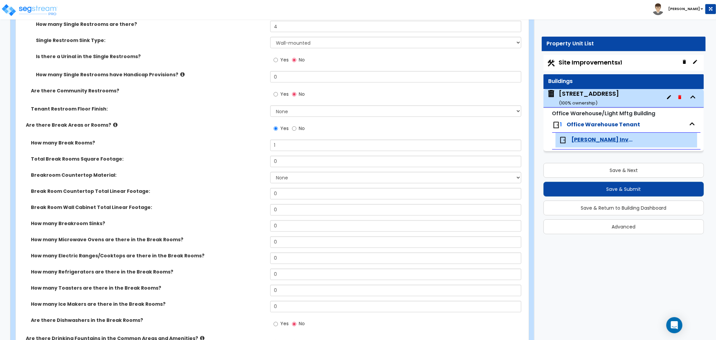
click at [239, 177] on label "Breakroom Countertop Material:" at bounding box center [148, 175] width 234 height 7
drag, startPoint x: 283, startPoint y: 160, endPoint x: 250, endPoint y: 161, distance: 32.9
click at [250, 161] on div "Total Break Rooms Square Footage: 0" at bounding box center [270, 164] width 509 height 16
type input "200"
drag, startPoint x: 219, startPoint y: 189, endPoint x: 219, endPoint y: 193, distance: 3.7
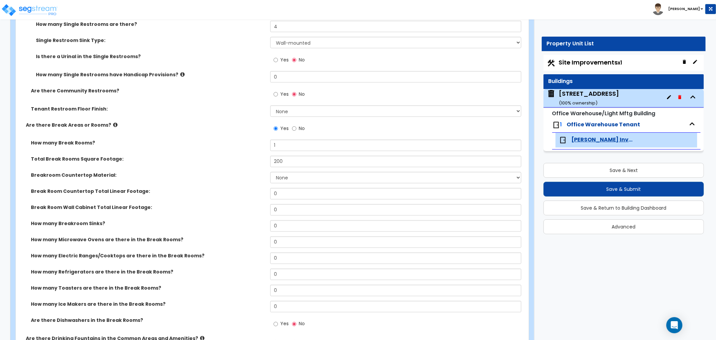
click at [219, 193] on label "Break Room Countertop Total Linear Footage:" at bounding box center [148, 191] width 234 height 7
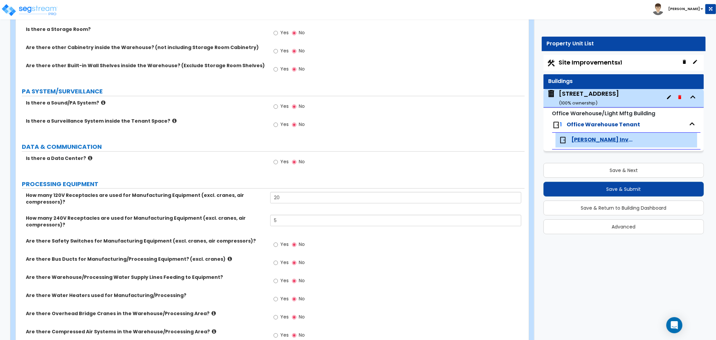
scroll to position [1380, 0]
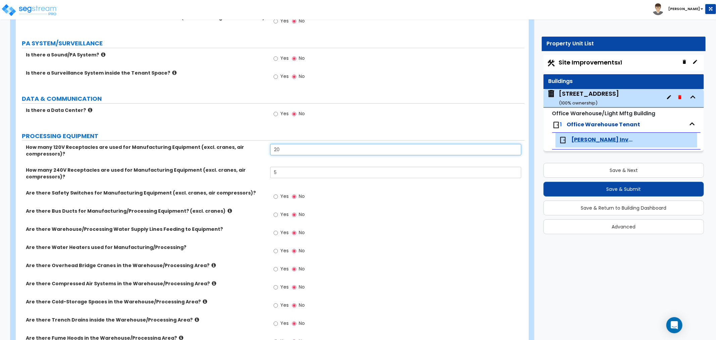
drag, startPoint x: 286, startPoint y: 149, endPoint x: 250, endPoint y: 149, distance: 35.9
click at [250, 149] on div "How many 120V Receptacles are used for Manufacturing Equipment (excl. cranes, a…" at bounding box center [270, 155] width 509 height 23
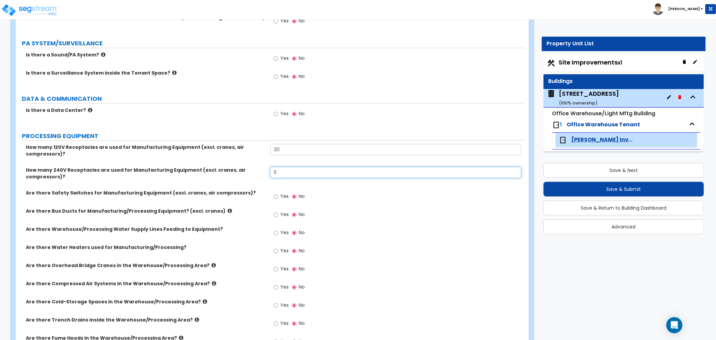
click at [283, 173] on input "5" at bounding box center [395, 171] width 251 height 11
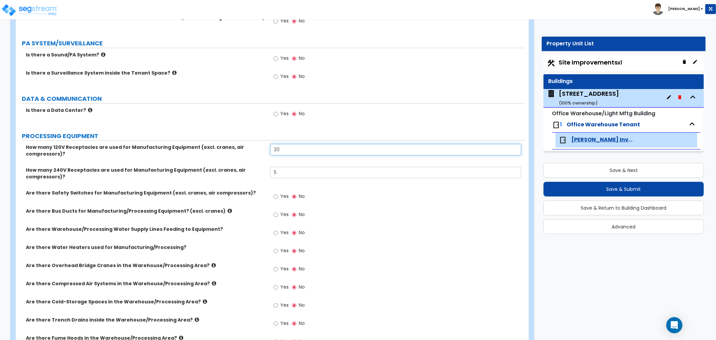
drag, startPoint x: 289, startPoint y: 150, endPoint x: 256, endPoint y: 149, distance: 32.6
click at [256, 149] on div "How many 120V Receptacles are used for Manufacturing Equipment (excl. cranes, a…" at bounding box center [270, 155] width 509 height 23
type input "30"
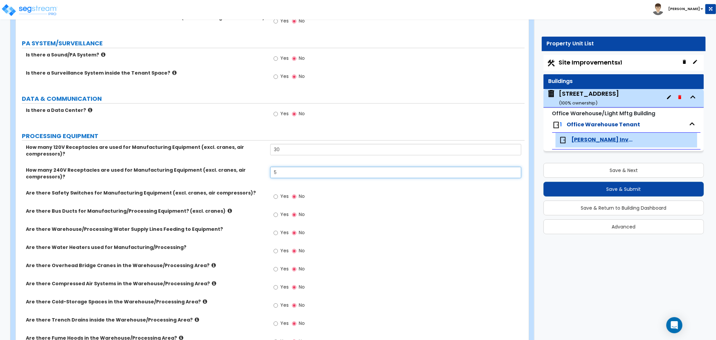
click at [277, 170] on input "5" at bounding box center [395, 171] width 251 height 11
drag, startPoint x: 275, startPoint y: 172, endPoint x: 270, endPoint y: 172, distance: 5.7
click at [270, 172] on div "How many 240V Receptacles are used for Manufacturing Equipment (excl. cranes, a…" at bounding box center [270, 177] width 509 height 23
type input "10"
click at [260, 200] on div "Are there Safety Switches for Manufacturing Equipment (excl. cranes, air compre…" at bounding box center [270, 198] width 509 height 18
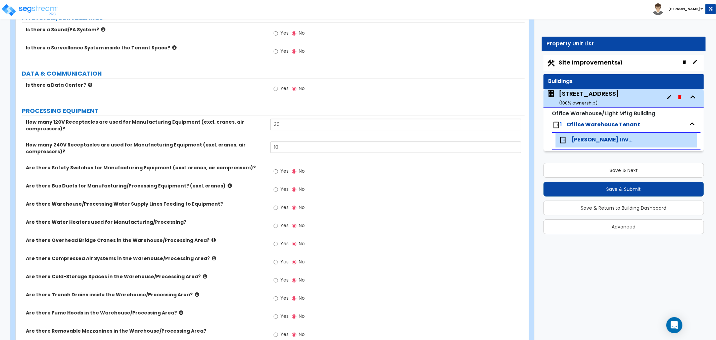
scroll to position [1417, 0]
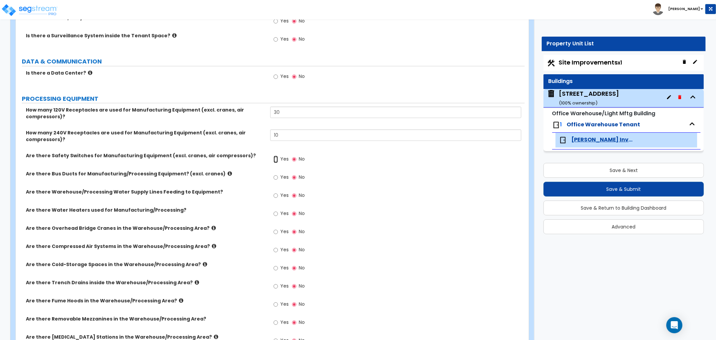
click at [275, 160] on input "Yes" at bounding box center [276, 158] width 4 height 7
radio input "true"
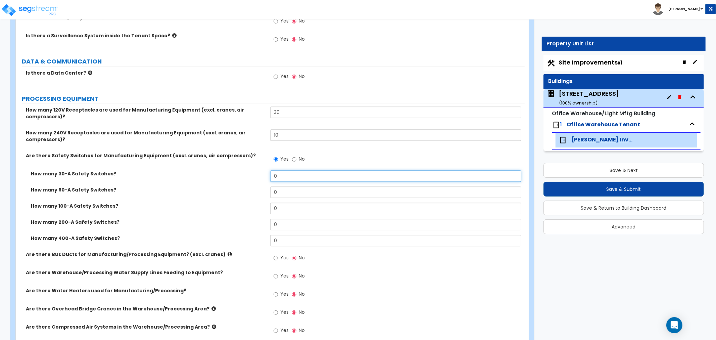
drag, startPoint x: 283, startPoint y: 176, endPoint x: 265, endPoint y: 175, distance: 17.8
click at [265, 175] on div "How many 30-A Safety Switches? 0" at bounding box center [270, 178] width 509 height 16
type input "3"
click at [248, 188] on label "How many 60-A Safety Switches?" at bounding box center [148, 189] width 234 height 7
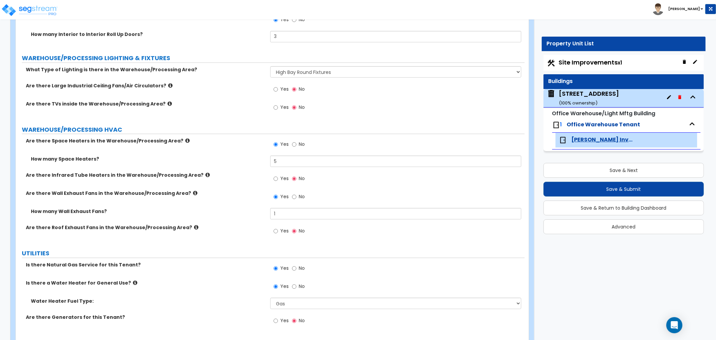
scroll to position [2088, 0]
click at [244, 208] on label "How many Wall Exhaust Fans?" at bounding box center [148, 210] width 234 height 7
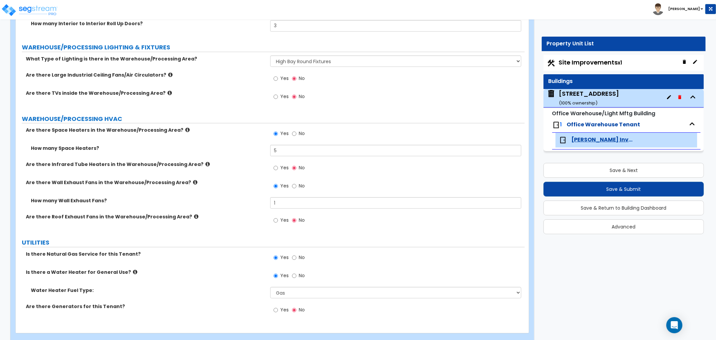
scroll to position [2110, 0]
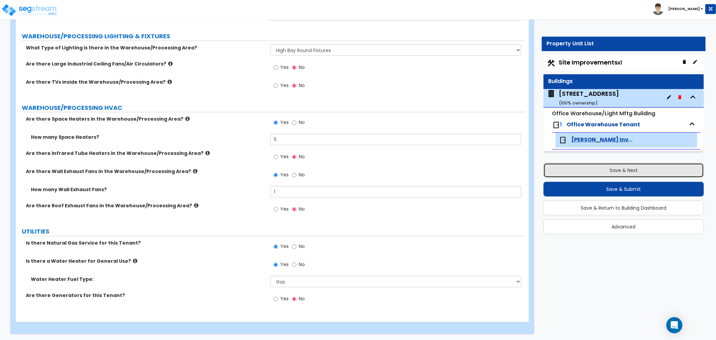
click at [623, 170] on button "Save & Next" at bounding box center [623, 170] width 160 height 15
select select "2"
select select "1"
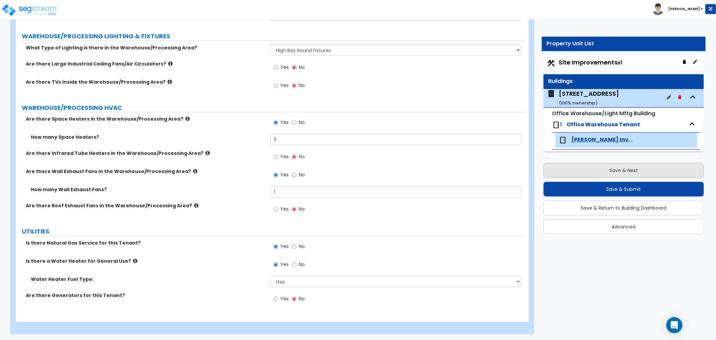
select select "1"
select select "4"
select select "1"
select select "2"
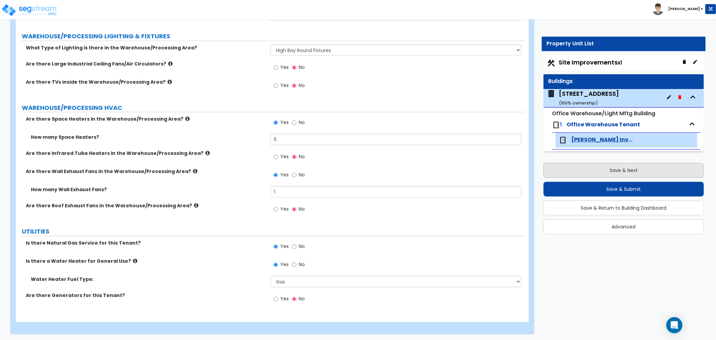
select select "1"
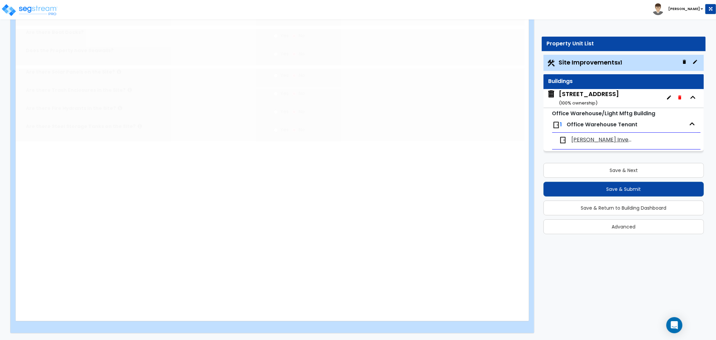
scroll to position [0, 0]
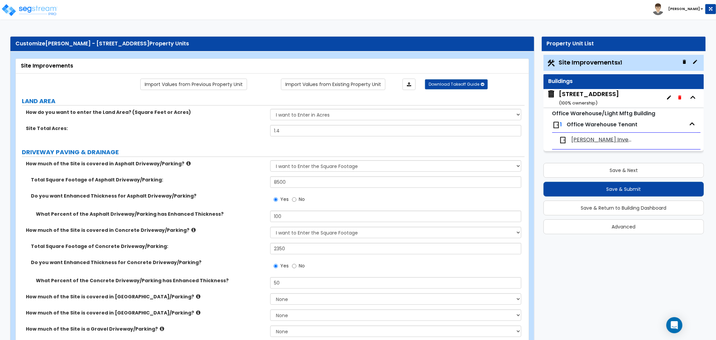
click at [249, 200] on div "Do you want Enhanced Thickness for Asphalt Driveway/Parking? Yes No" at bounding box center [270, 201] width 509 height 18
click at [223, 132] on label "Site Total Acres:" at bounding box center [145, 128] width 239 height 7
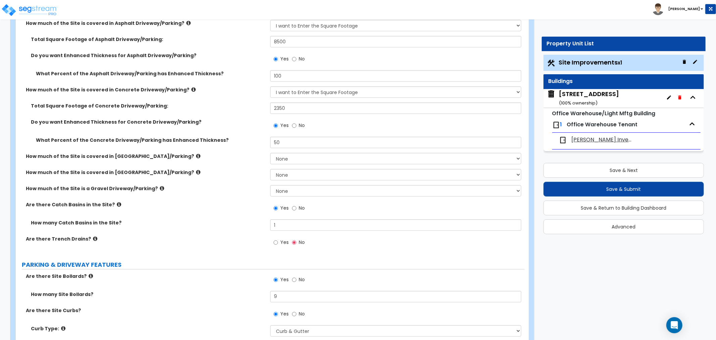
scroll to position [224, 0]
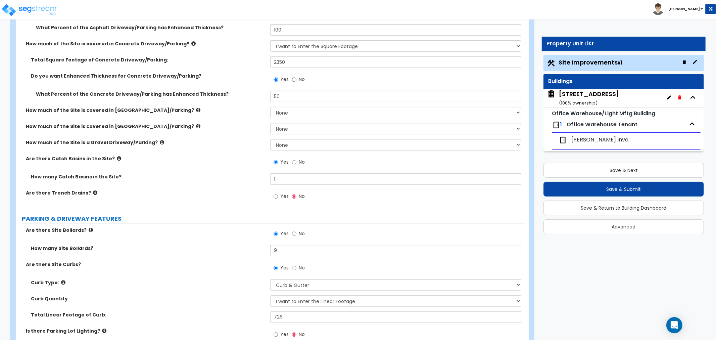
click at [229, 194] on div "How much of the Site is covered in Asphalt Driveway/Parking? None I want to Ent…" at bounding box center [270, 91] width 499 height 234
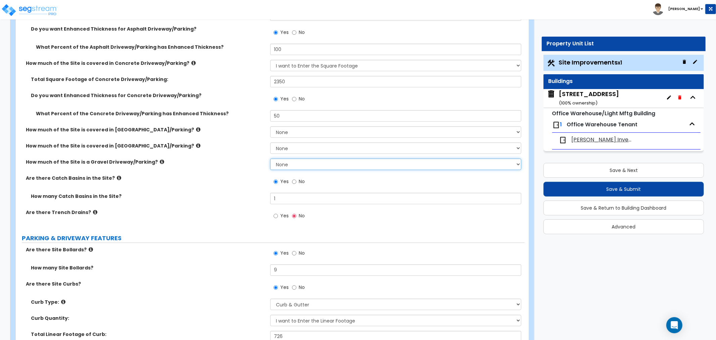
scroll to position [149, 0]
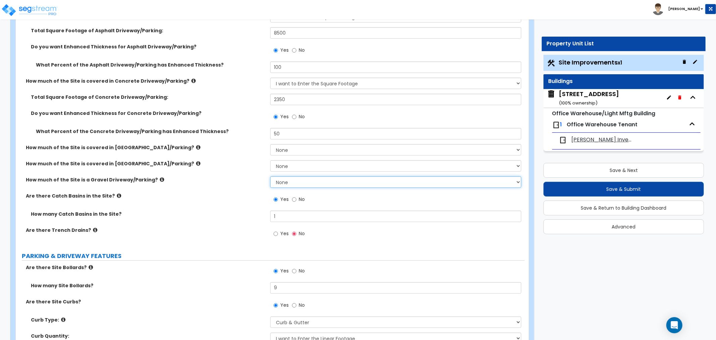
drag, startPoint x: 284, startPoint y: 178, endPoint x: 282, endPoint y: 183, distance: 5.4
click at [284, 178] on select "None I want to Enter an Approximate Percentage I want to Enter the Square Foota…" at bounding box center [395, 181] width 251 height 11
click at [243, 198] on label "Are there Catch Basins in the Site?" at bounding box center [145, 195] width 239 height 7
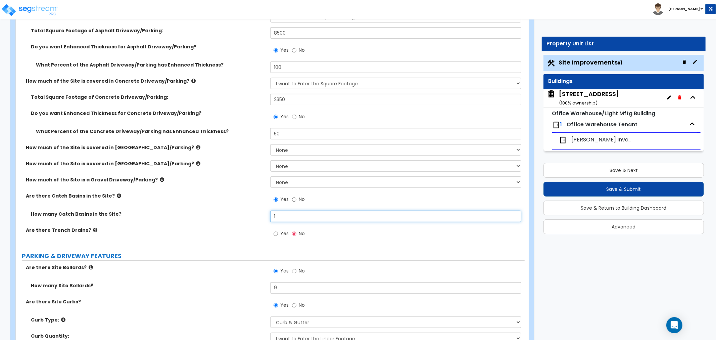
drag, startPoint x: 285, startPoint y: 215, endPoint x: 253, endPoint y: 215, distance: 31.9
click at [253, 215] on div "How many Catch Basins in the Site? 1" at bounding box center [270, 218] width 509 height 16
click at [234, 216] on label "How many Catch Basins in the Site?" at bounding box center [148, 213] width 234 height 7
click at [298, 213] on input "2" at bounding box center [395, 215] width 251 height 11
drag, startPoint x: 289, startPoint y: 212, endPoint x: 240, endPoint y: 210, distance: 48.7
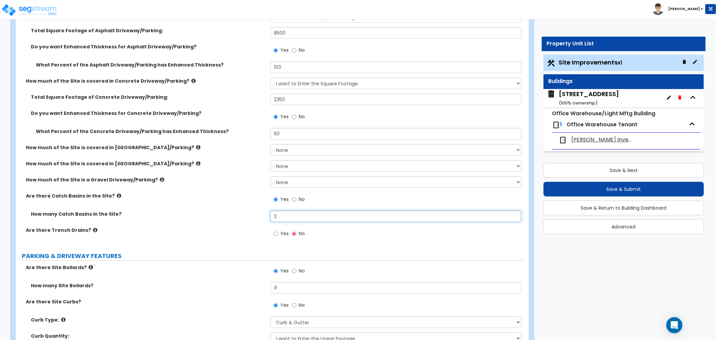
click at [240, 210] on div "How many Catch Basins in the Site? 2" at bounding box center [270, 218] width 509 height 16
type input "1"
click at [238, 212] on label "How many Catch Basins in the Site?" at bounding box center [148, 213] width 234 height 7
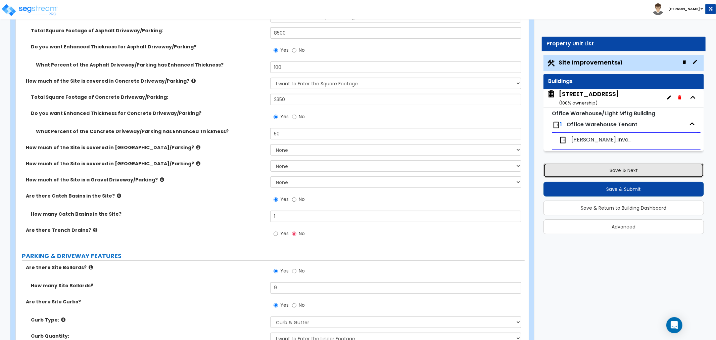
click at [623, 171] on button "Save & Next" at bounding box center [623, 170] width 160 height 15
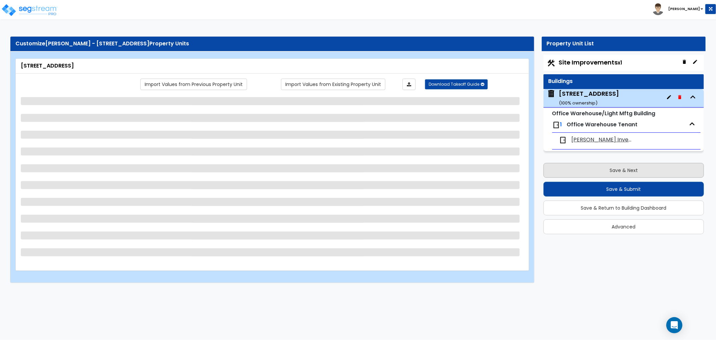
scroll to position [0, 0]
select select "2"
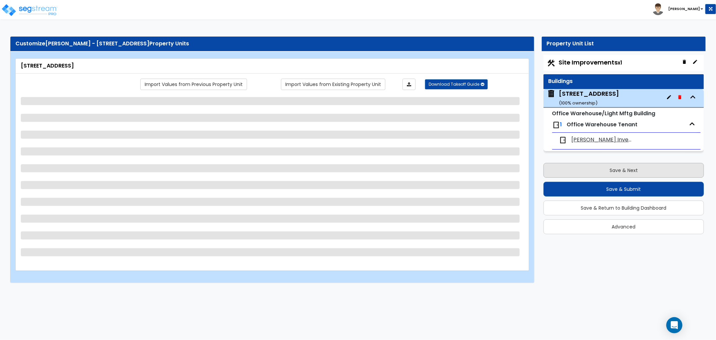
select select "2"
select select "3"
select select "2"
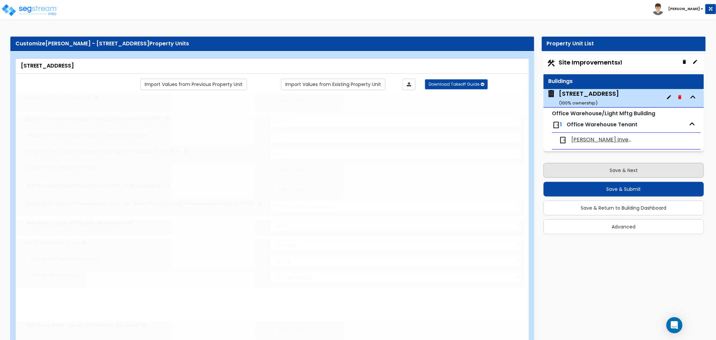
radio input "true"
select select "2"
type input "12"
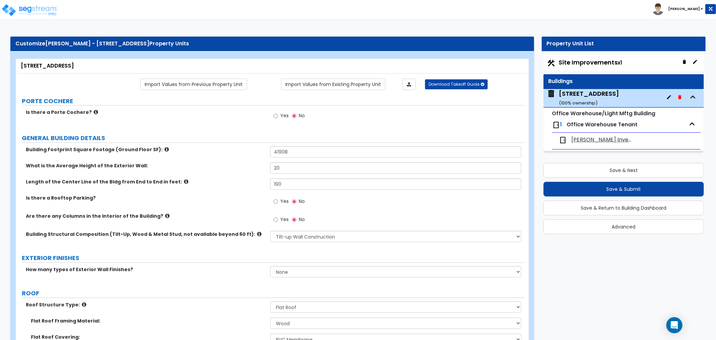
click at [202, 189] on div "Length of the Center Line of the Bldg from End to End in feet: 190" at bounding box center [270, 186] width 509 height 16
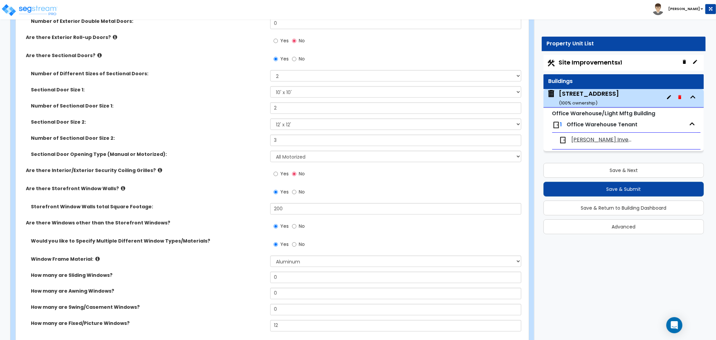
click at [599, 139] on span "[PERSON_NAME] Investments LLC" at bounding box center [602, 140] width 61 height 8
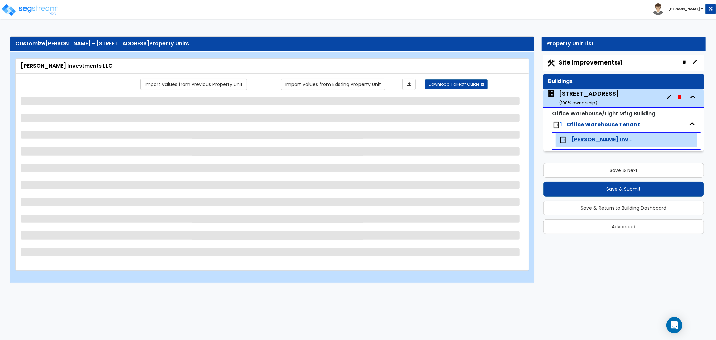
scroll to position [0, 0]
select select "1"
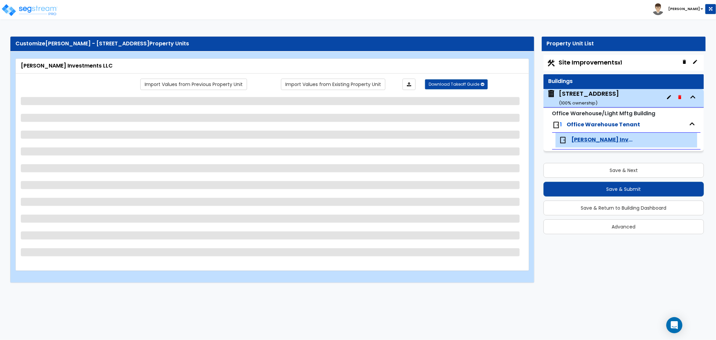
select select "1"
select select "2"
select select "1"
select select "7"
select select "1"
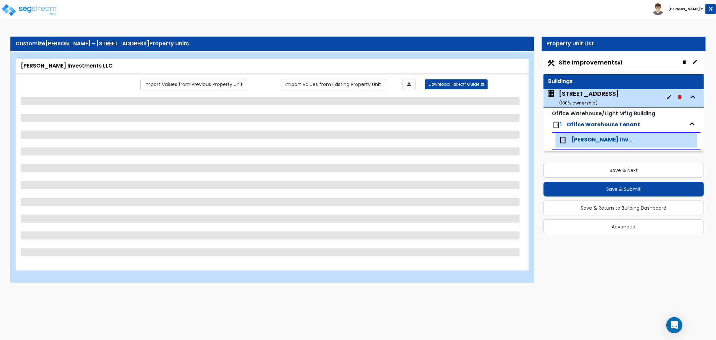
select select "2"
select select "1"
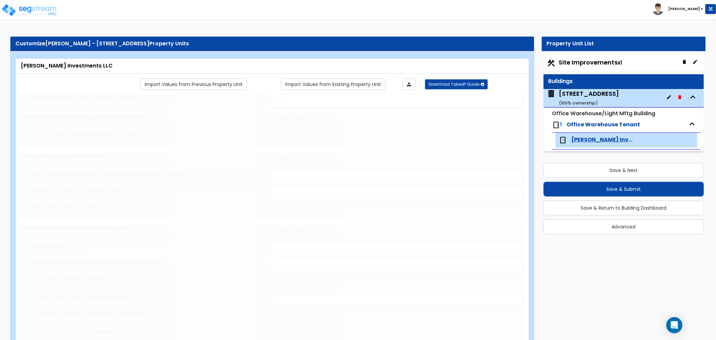
radio input "true"
type input "1"
type input "200"
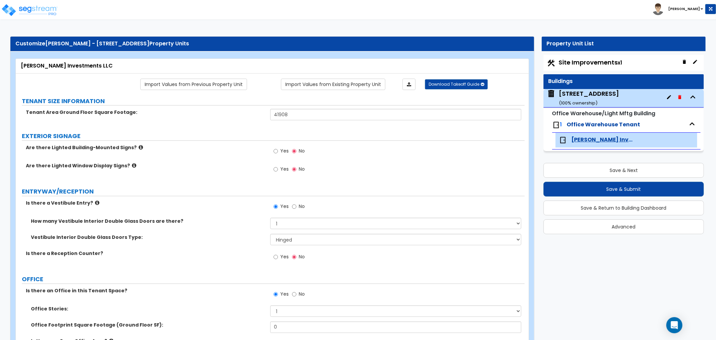
click at [192, 162] on div "Are there Lighted Building-Mounted Signs? Yes No" at bounding box center [270, 153] width 509 height 18
click at [242, 154] on div "Are there Lighted Building-Mounted Signs? Yes No" at bounding box center [270, 153] width 509 height 18
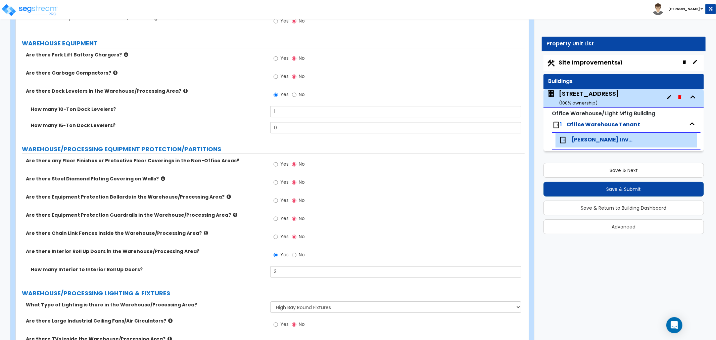
scroll to position [1849, 0]
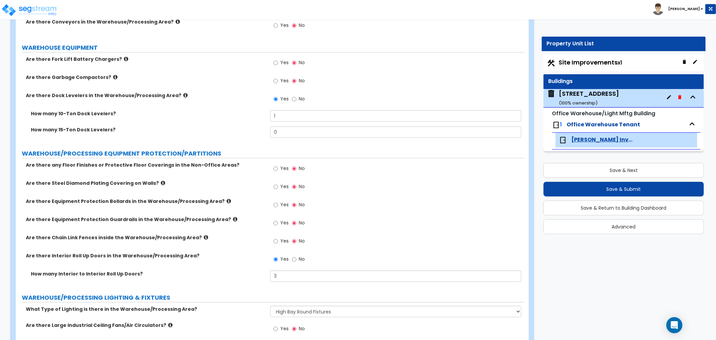
click at [210, 256] on label "Are there Interior Roll Up Doors in the Warehouse/Processing Area?" at bounding box center [145, 255] width 239 height 7
click at [216, 270] on label "How many Interior to Interior Roll Up Doors?" at bounding box center [148, 273] width 234 height 7
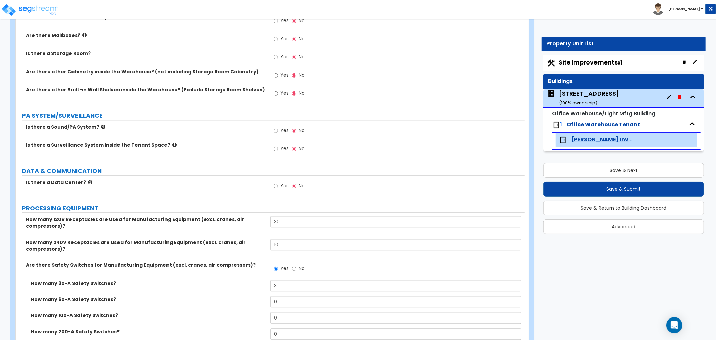
scroll to position [1290, 0]
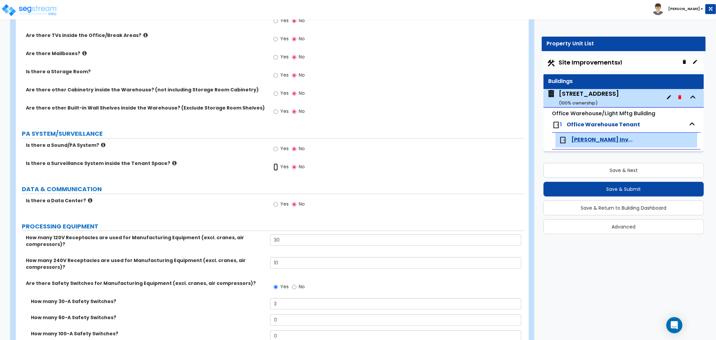
click at [275, 166] on input "Yes" at bounding box center [276, 166] width 4 height 7
radio input "true"
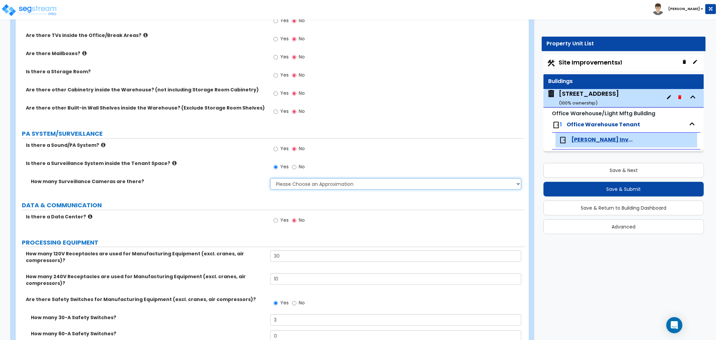
click at [287, 181] on select "Please Choose an Approximation Barely Noticed Any Noticed a Couple Frequently S…" at bounding box center [395, 183] width 251 height 11
select select "1"
click at [270, 178] on select "Please Choose an Approximation Barely Noticed Any Noticed a Couple Frequently S…" at bounding box center [395, 183] width 251 height 11
click at [246, 191] on div "How many Surveillance Cameras are there? Please Choose an Approximation Barely …" at bounding box center [270, 186] width 509 height 16
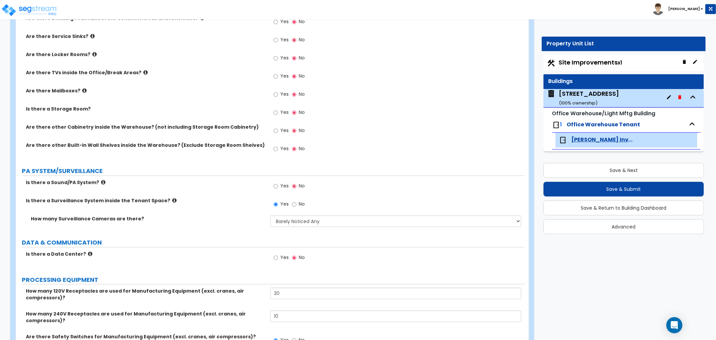
click at [155, 185] on div "Is there a Sound/PA System? Yes No" at bounding box center [270, 188] width 509 height 18
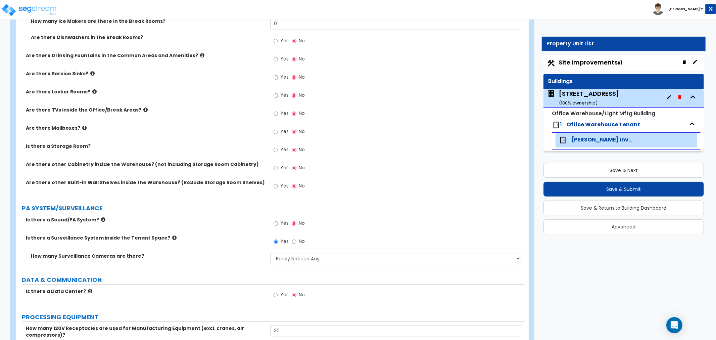
scroll to position [1327, 0]
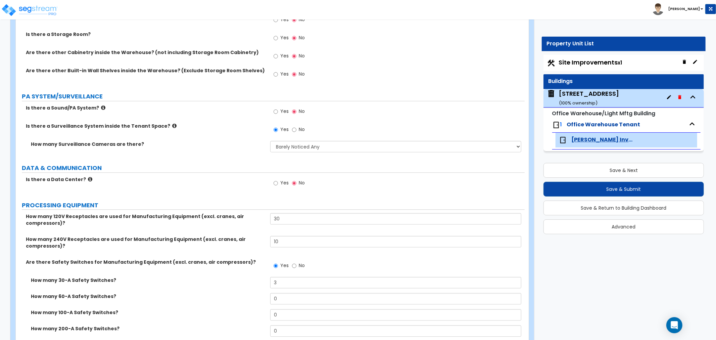
click at [175, 193] on div "Is there a Data Center? Yes No" at bounding box center [270, 185] width 509 height 18
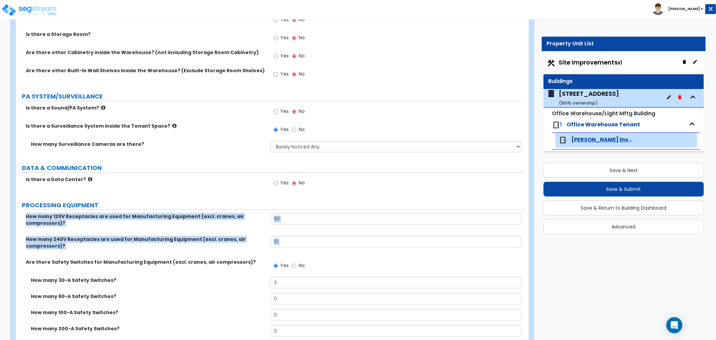
drag, startPoint x: 17, startPoint y: 261, endPoint x: -343, endPoint y: 213, distance: 363.0
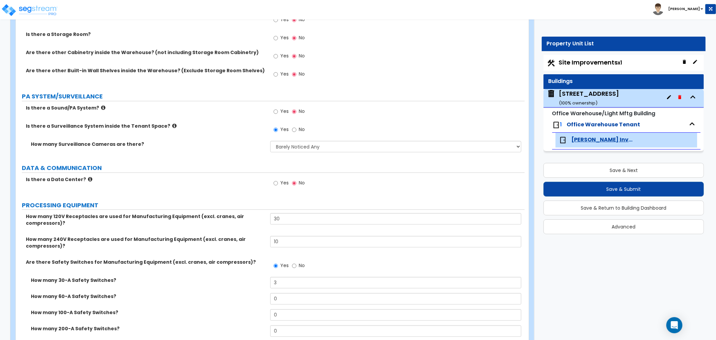
click at [165, 182] on label "Is there a Data Center?" at bounding box center [145, 179] width 239 height 7
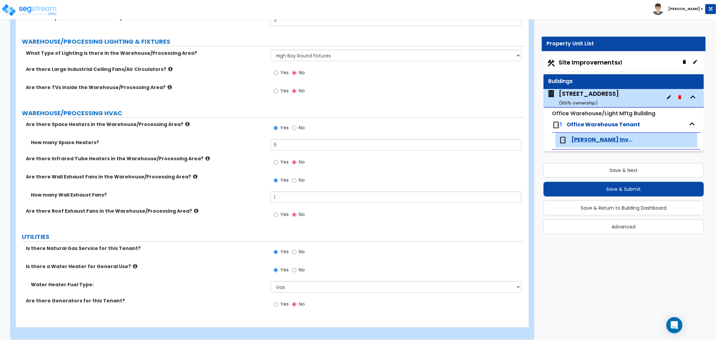
scroll to position [2126, 0]
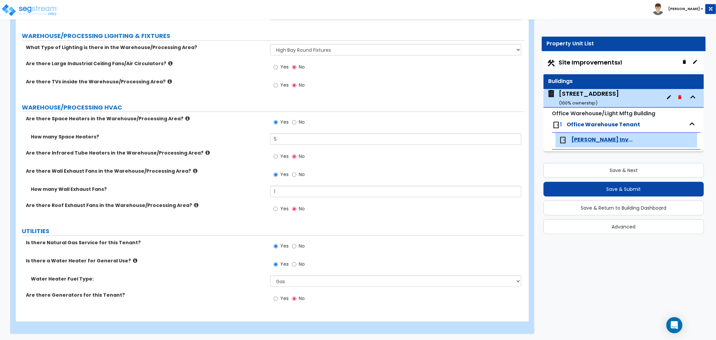
click at [239, 207] on label "Are there Roof Exhaust Fans in the Warehouse/Processing Area?" at bounding box center [145, 205] width 239 height 7
drag, startPoint x: 294, startPoint y: 189, endPoint x: 222, endPoint y: 187, distance: 72.2
click at [222, 187] on div "How many Wall Exhaust Fans? 1" at bounding box center [270, 194] width 509 height 16
type input "2"
click at [220, 189] on label "How many Wall Exhaust Fans?" at bounding box center [148, 189] width 234 height 7
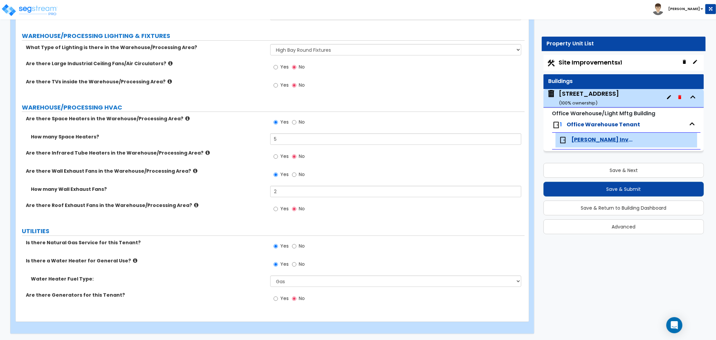
click at [219, 189] on label "How many Wall Exhaust Fans?" at bounding box center [148, 189] width 234 height 7
click at [219, 190] on label "How many Wall Exhaust Fans?" at bounding box center [148, 189] width 234 height 7
click at [216, 196] on div "How many Wall Exhaust Fans? 2" at bounding box center [270, 194] width 509 height 16
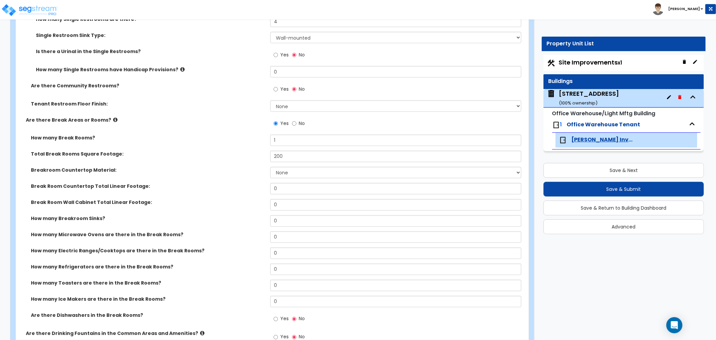
scroll to position [933, 0]
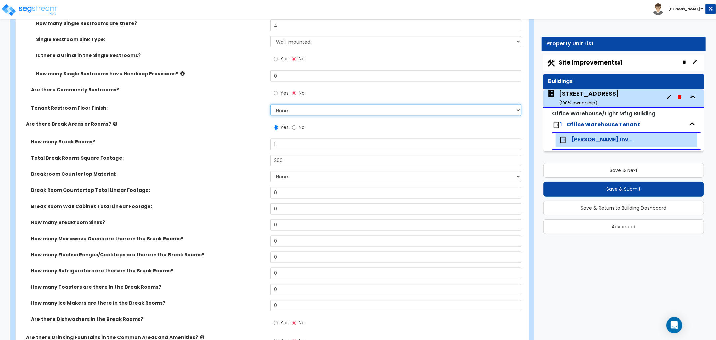
click at [290, 112] on select "None Tile Flooring Resilient Laminate Flooring VCT Flooring Sheet Vinyl Flooring" at bounding box center [395, 109] width 251 height 11
select select "1"
click at [270, 104] on select "None Tile Flooring Resilient Laminate Flooring VCT Flooring Sheet Vinyl Flooring" at bounding box center [395, 109] width 251 height 11
click at [244, 128] on div "Are there Break Areas or Rooms? Yes No" at bounding box center [270, 129] width 509 height 18
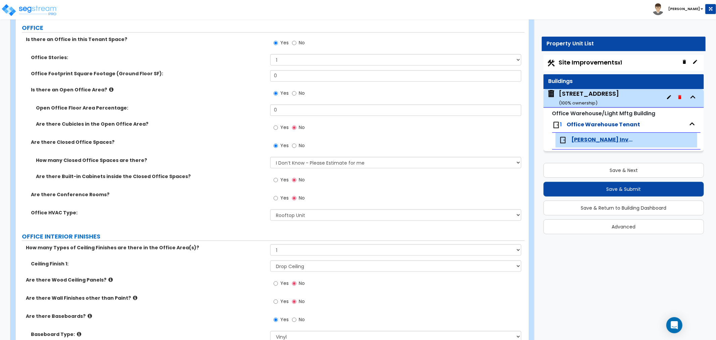
scroll to position [224, 0]
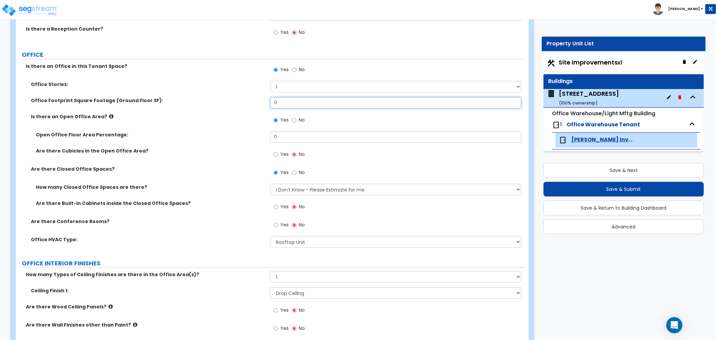
click at [275, 105] on input "0" at bounding box center [395, 102] width 251 height 11
drag, startPoint x: 294, startPoint y: 105, endPoint x: 256, endPoint y: 105, distance: 37.9
click at [256, 105] on div "Office Footprint Square Footage (Ground Floor SF): 0" at bounding box center [270, 105] width 509 height 16
type input "2,000"
click at [230, 116] on label "Is there an Open Office Area?" at bounding box center [148, 116] width 234 height 7
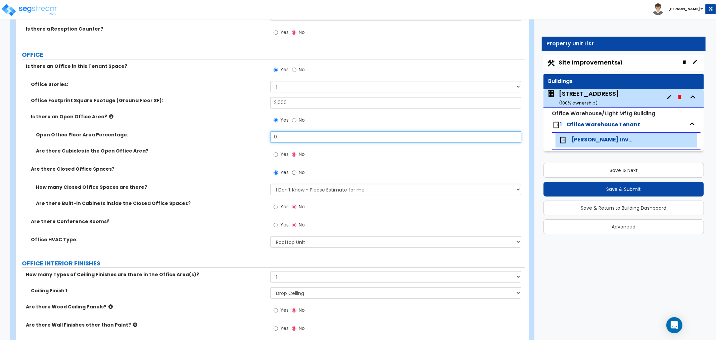
click at [276, 140] on input "0" at bounding box center [395, 136] width 251 height 11
drag, startPoint x: 291, startPoint y: 138, endPoint x: 254, endPoint y: 138, distance: 36.9
click at [254, 138] on div "Open Office Floor Area Percentage: 0" at bounding box center [270, 139] width 509 height 16
type input "50"
click at [230, 155] on div "Are there Cubicles in the Open Office Area? Yes No" at bounding box center [270, 156] width 509 height 18
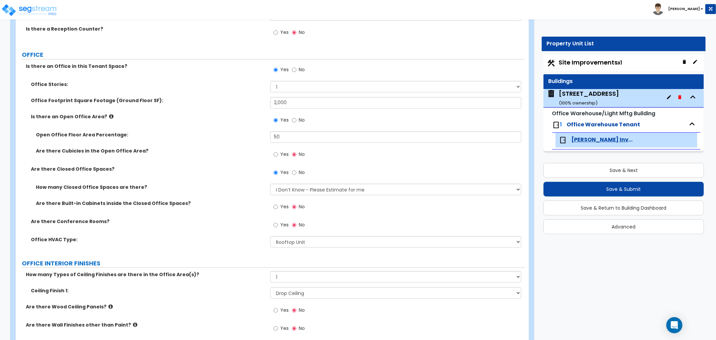
click at [237, 206] on div "Are there Built-in Cabinets inside the Closed Office Spaces? Yes No" at bounding box center [270, 209] width 509 height 18
click at [275, 224] on input "Yes" at bounding box center [276, 224] width 4 height 7
radio input "true"
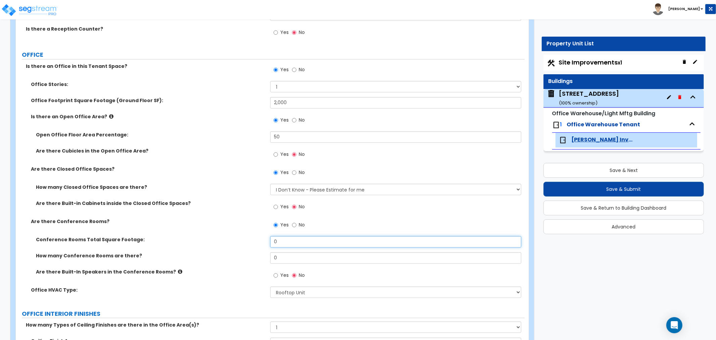
click at [283, 242] on input "0" at bounding box center [395, 241] width 251 height 11
drag, startPoint x: 294, startPoint y: 241, endPoint x: 254, endPoint y: 239, distance: 40.0
click at [254, 239] on div "Conference Rooms Total Square Footage: 0" at bounding box center [270, 244] width 509 height 16
drag, startPoint x: 291, startPoint y: 106, endPoint x: 297, endPoint y: 103, distance: 6.9
click at [291, 106] on input "2,000" at bounding box center [395, 102] width 251 height 11
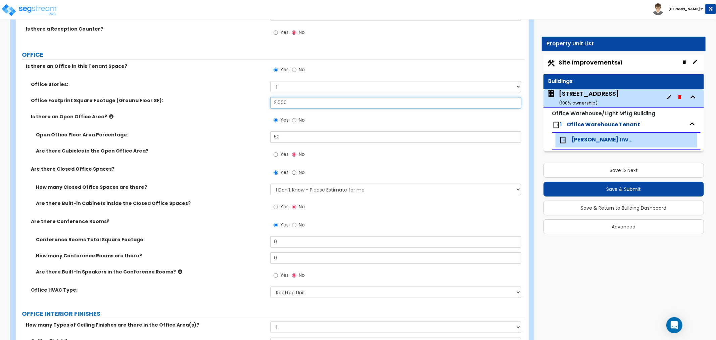
drag, startPoint x: 300, startPoint y: 103, endPoint x: 244, endPoint y: 103, distance: 55.7
click at [244, 103] on div "Office Footprint Square Footage (Ground Floor SF): 2,000" at bounding box center [270, 105] width 509 height 16
drag, startPoint x: 307, startPoint y: 104, endPoint x: 213, endPoint y: 105, distance: 93.6
click at [214, 104] on div "Office Footprint Square Footage (Ground Floor SF): 2,500" at bounding box center [270, 105] width 509 height 16
type input "3,000"
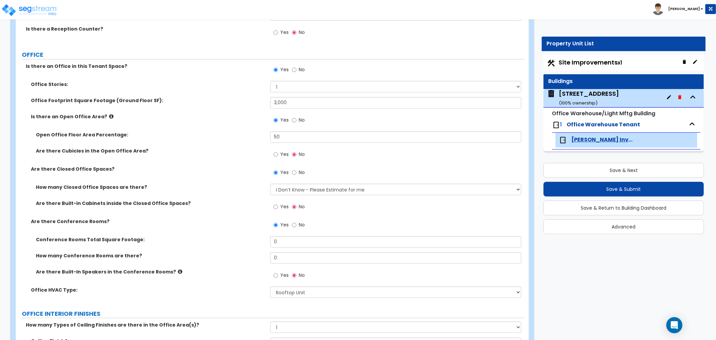
drag, startPoint x: 241, startPoint y: 146, endPoint x: 247, endPoint y: 229, distance: 83.5
click at [241, 146] on div "Open Office Floor Area Percentage: 50" at bounding box center [270, 139] width 509 height 16
drag, startPoint x: 283, startPoint y: 244, endPoint x: 253, endPoint y: 242, distance: 30.3
click at [253, 242] on div "Conference Rooms Total Square Footage: 0" at bounding box center [270, 244] width 509 height 16
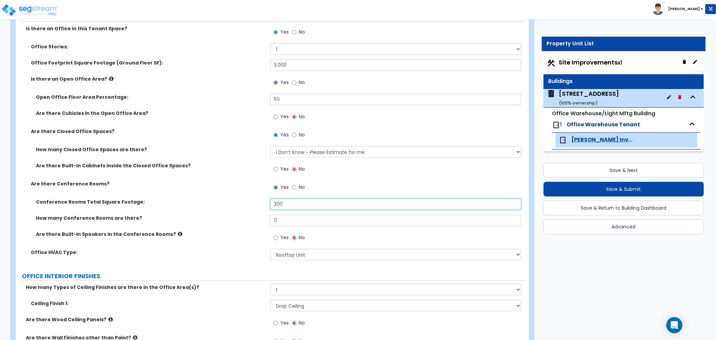
scroll to position [299, 0]
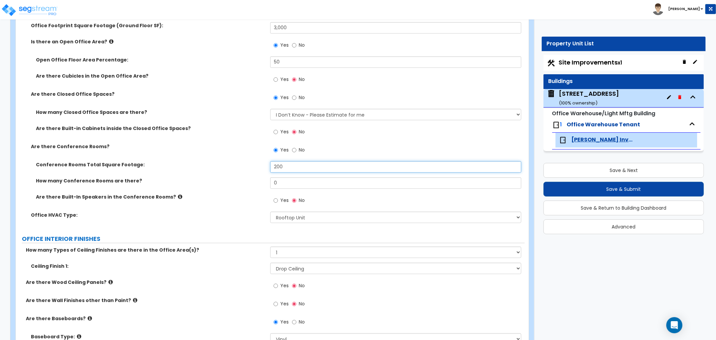
type input "200"
drag, startPoint x: 281, startPoint y: 183, endPoint x: 245, endPoint y: 183, distance: 35.9
click at [247, 182] on div "How many Conference Rooms are there? 0" at bounding box center [270, 185] width 509 height 16
type input "1"
click at [221, 189] on div "How many Conference Rooms are there? 1" at bounding box center [270, 185] width 509 height 16
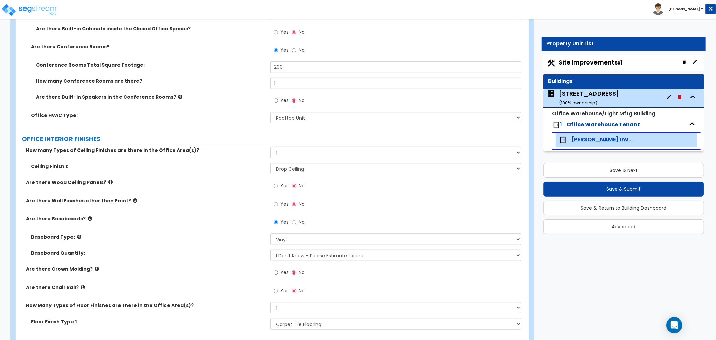
scroll to position [448, 0]
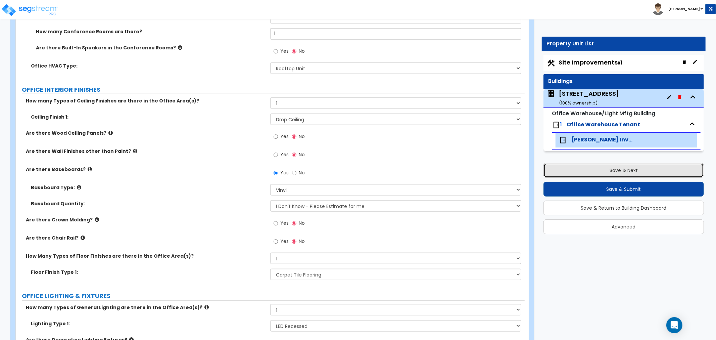
click at [605, 171] on button "Save & Next" at bounding box center [623, 170] width 160 height 15
select select "2"
select select "1"
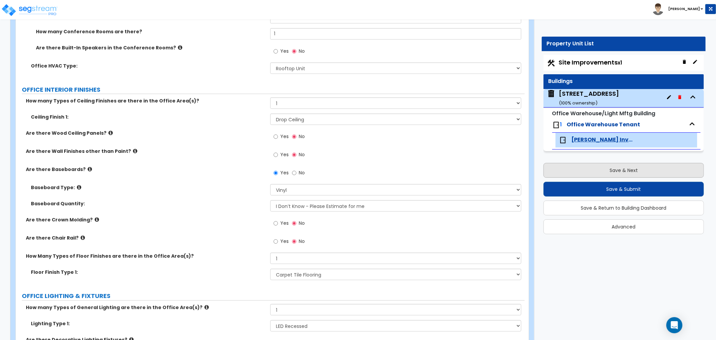
select select "1"
select select "4"
select select "1"
select select "2"
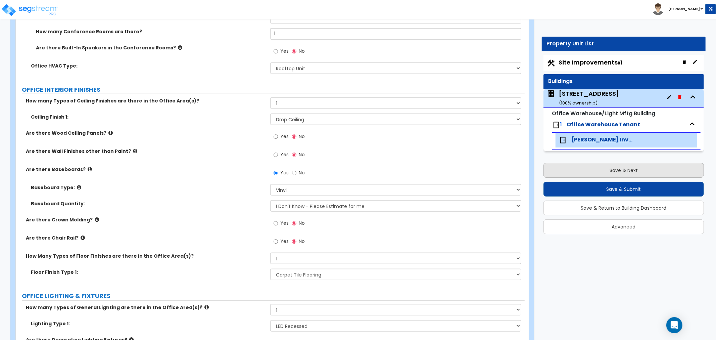
select select "1"
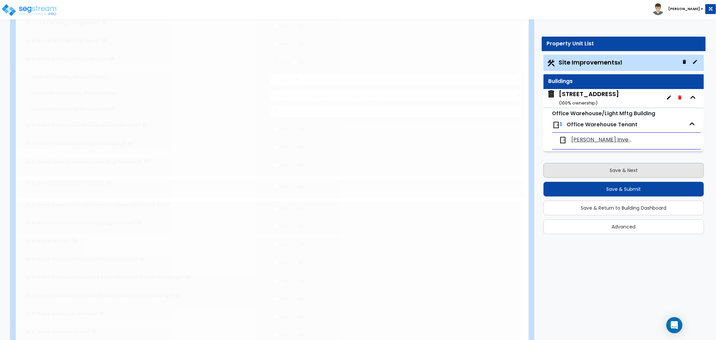
scroll to position [0, 0]
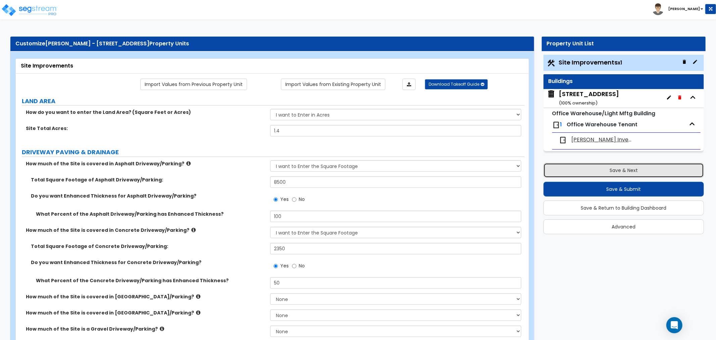
click at [605, 170] on button "Save & Next" at bounding box center [623, 170] width 160 height 15
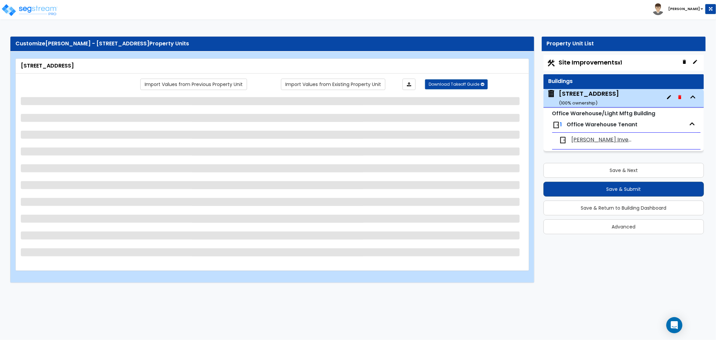
select select "2"
select select "1"
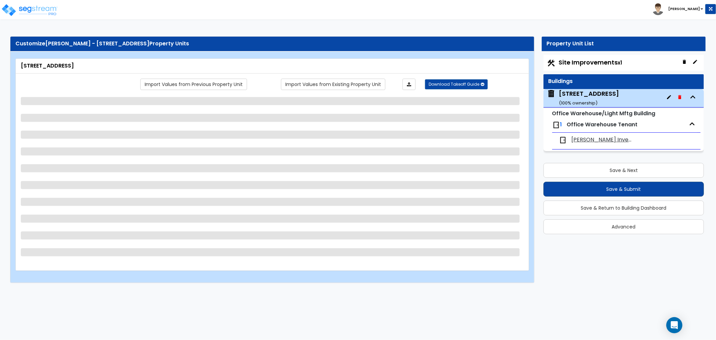
select select "4"
select select "1"
select select "2"
select select "1"
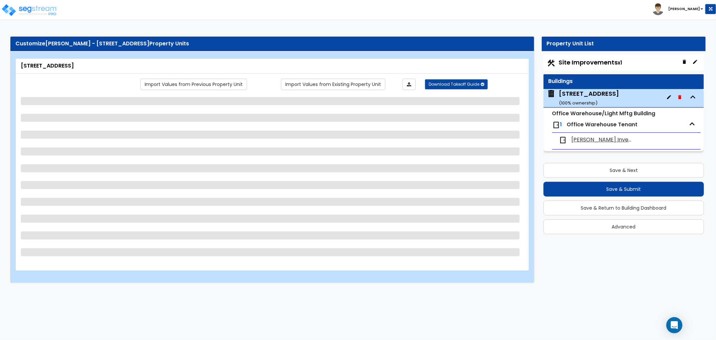
select select "1"
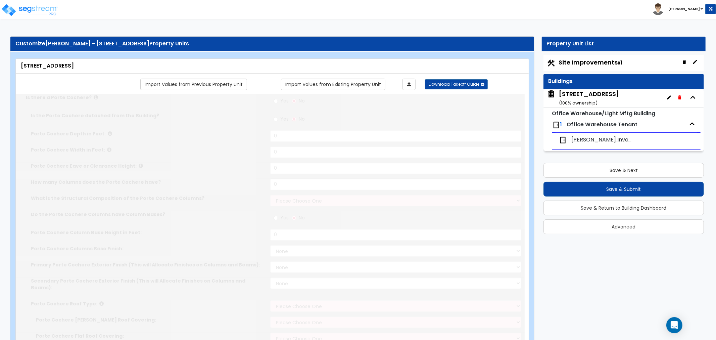
type input "41908"
type input "20"
type input "190"
select select "2"
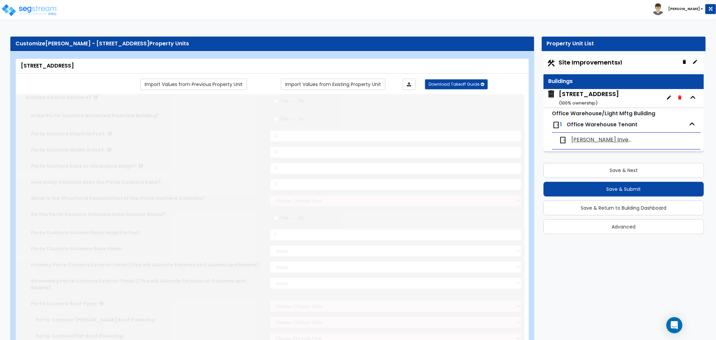
select select "2"
radio input "true"
type input "6"
type input "4"
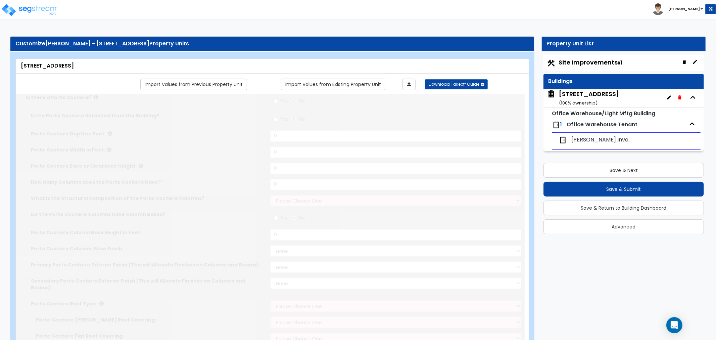
radio input "true"
type input "1"
radio input "true"
type input "4"
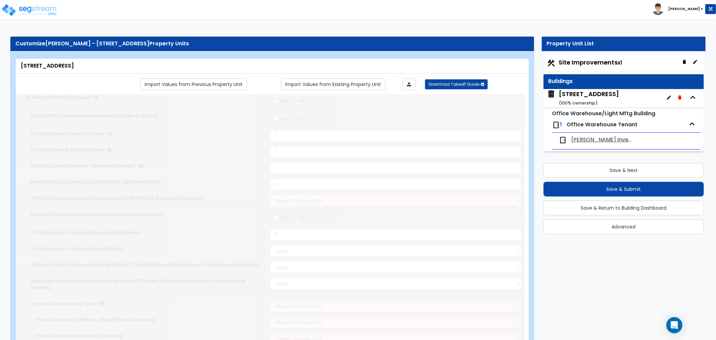
radio input "true"
select select "2"
type input "2"
select select "3"
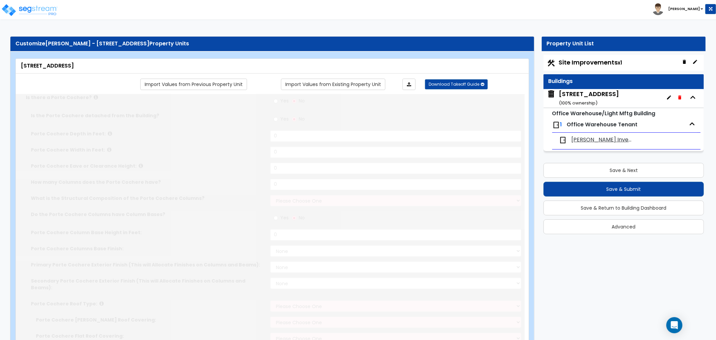
type input "3"
select select "2"
radio input "true"
type input "200"
radio input "true"
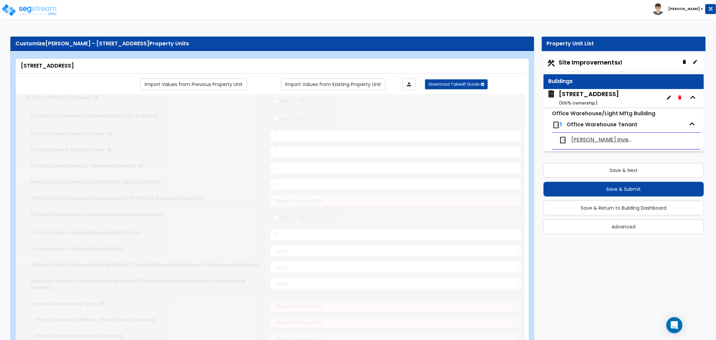
radio input "true"
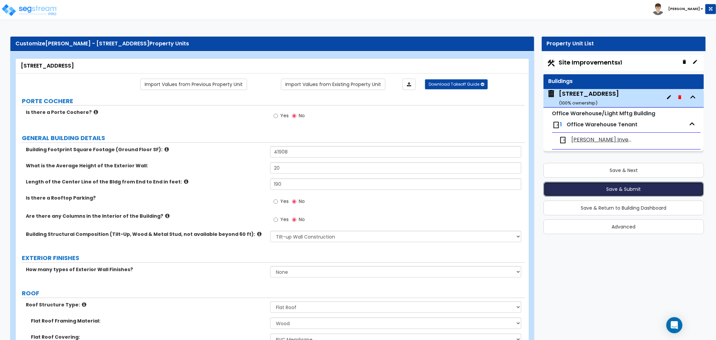
click at [617, 190] on button "Save & Submit" at bounding box center [623, 189] width 160 height 15
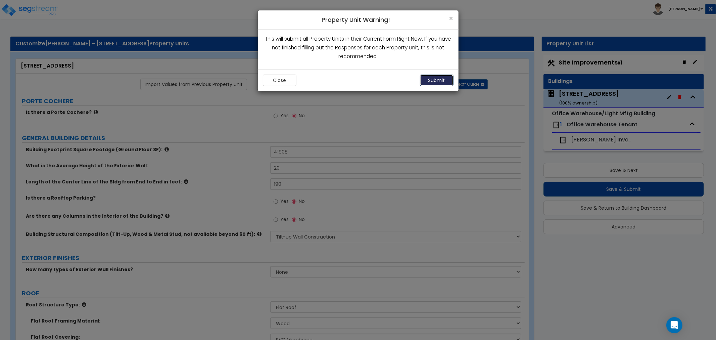
click at [435, 80] on button "Submit" at bounding box center [437, 80] width 34 height 11
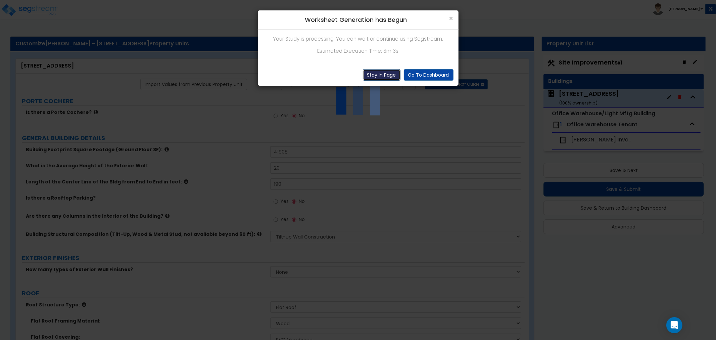
click at [383, 75] on button "Stay In Page" at bounding box center [382, 74] width 38 height 11
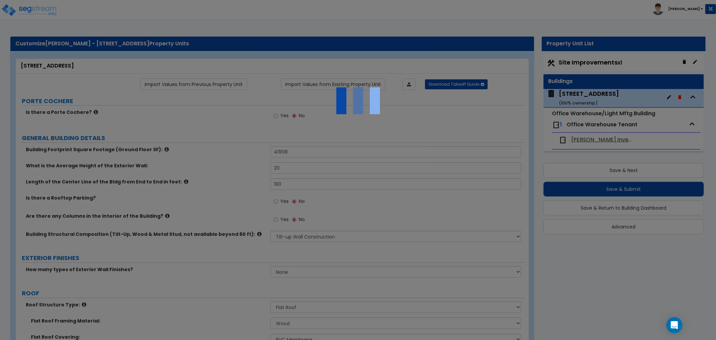
click at [223, 157] on div at bounding box center [358, 170] width 716 height 340
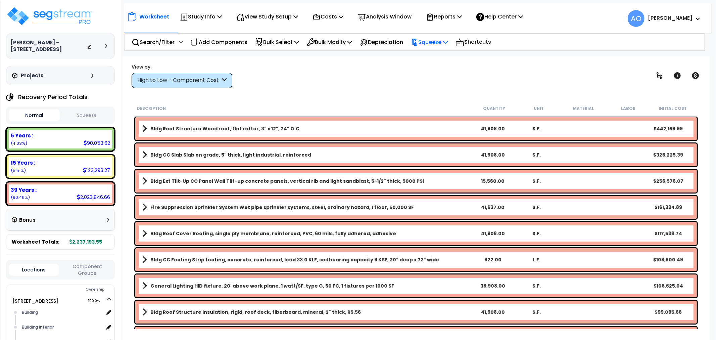
click at [432, 42] on p "Squeeze" at bounding box center [429, 42] width 37 height 9
click at [435, 59] on link "Squeeze" at bounding box center [440, 56] width 66 height 13
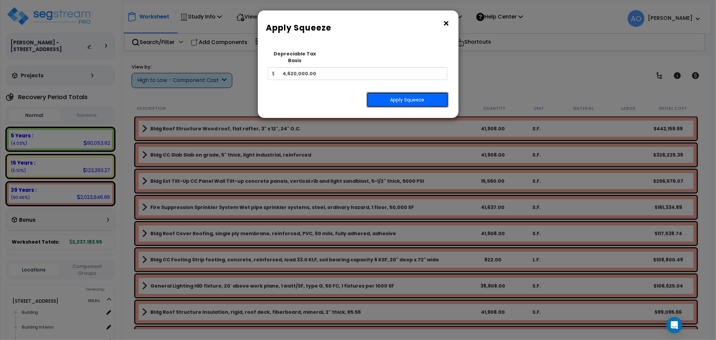
click at [412, 92] on button "Apply Squeeze" at bounding box center [408, 99] width 82 height 15
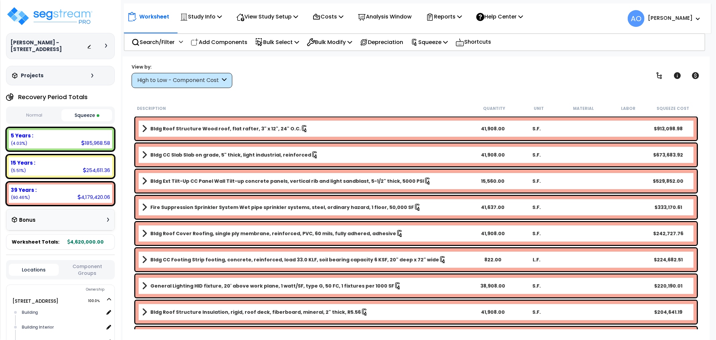
click at [88, 113] on button "Squeeze" at bounding box center [86, 115] width 51 height 12
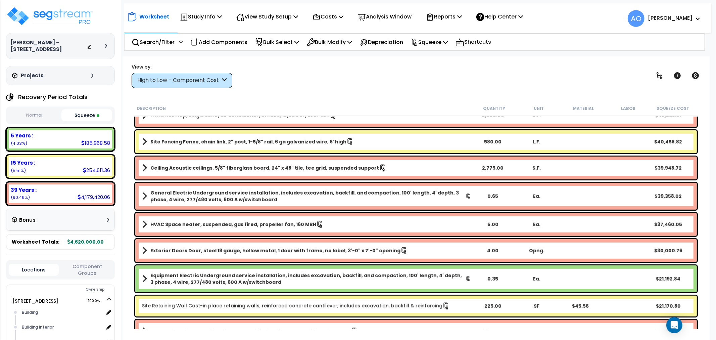
scroll to position [410, 0]
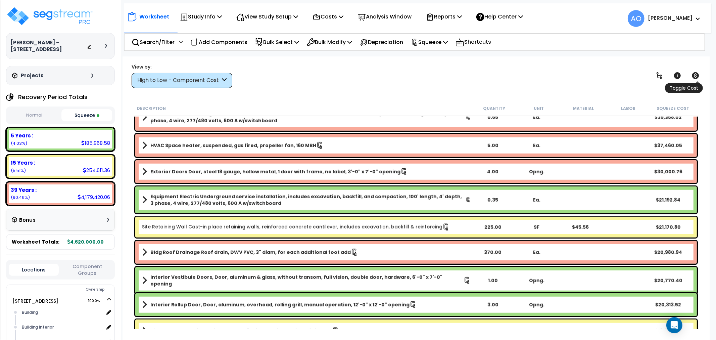
click at [699, 75] on icon at bounding box center [695, 75] width 8 height 8
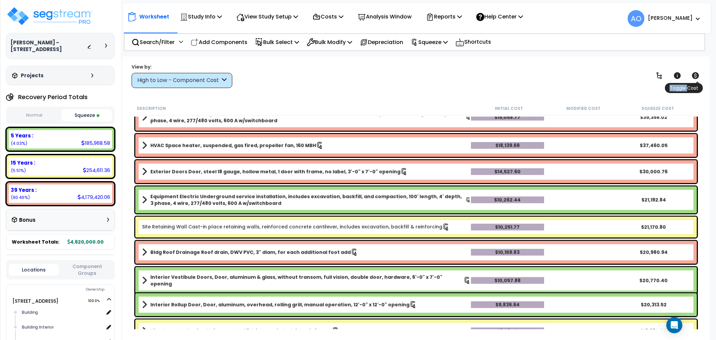
click at [699, 75] on icon at bounding box center [695, 75] width 8 height 8
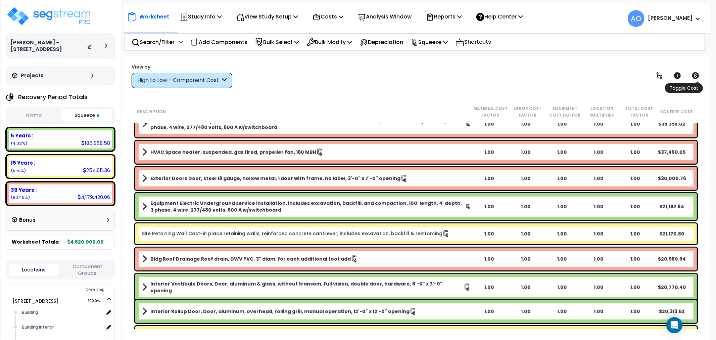
click at [699, 75] on icon at bounding box center [695, 75] width 8 height 8
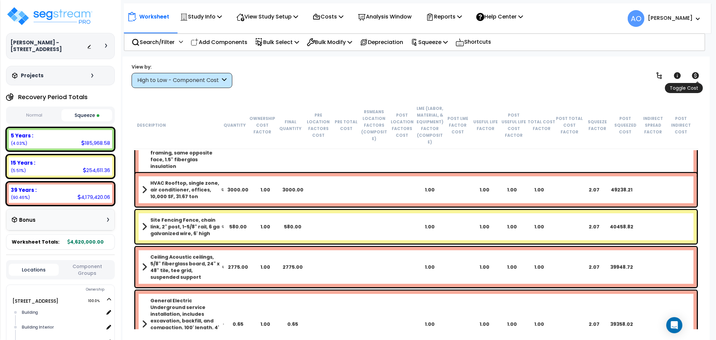
click at [699, 75] on icon at bounding box center [695, 75] width 8 height 8
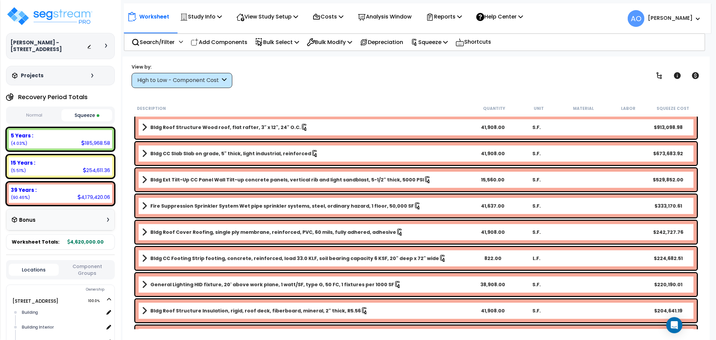
scroll to position [0, 0]
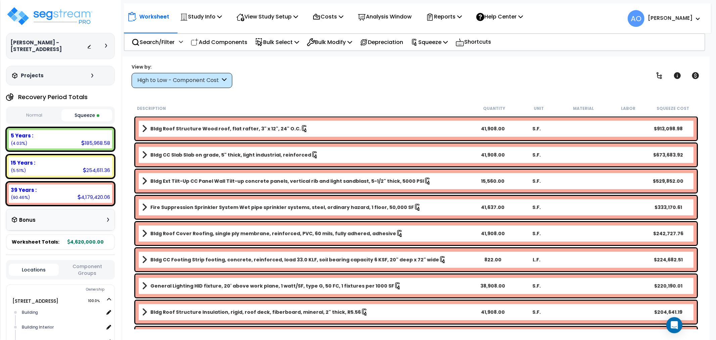
click at [31, 133] on b "5 Years :" at bounding box center [22, 135] width 22 height 7
click at [22, 137] on b "5 Years :" at bounding box center [22, 135] width 22 height 7
click at [154, 82] on div "High to Low - Component Cost" at bounding box center [178, 81] width 83 height 8
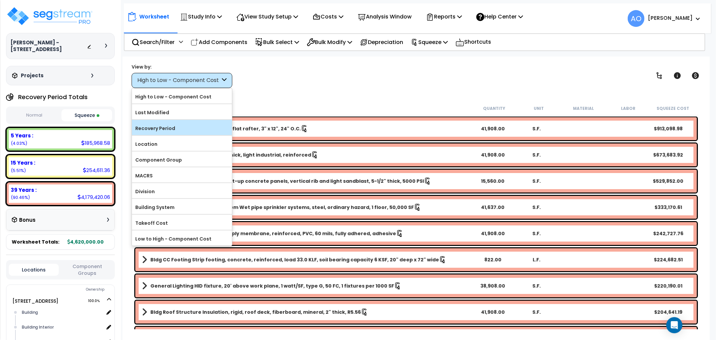
click at [170, 132] on label "Recovery Period" at bounding box center [182, 128] width 100 height 10
click at [0, 0] on input "Recovery Period" at bounding box center [0, 0] width 0 height 0
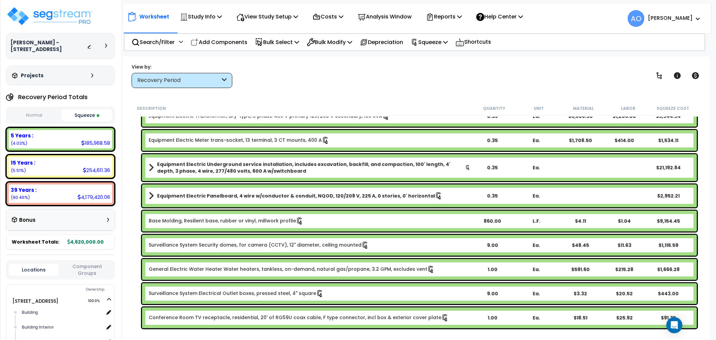
scroll to position [112, 0]
